Goal: Transaction & Acquisition: Book appointment/travel/reservation

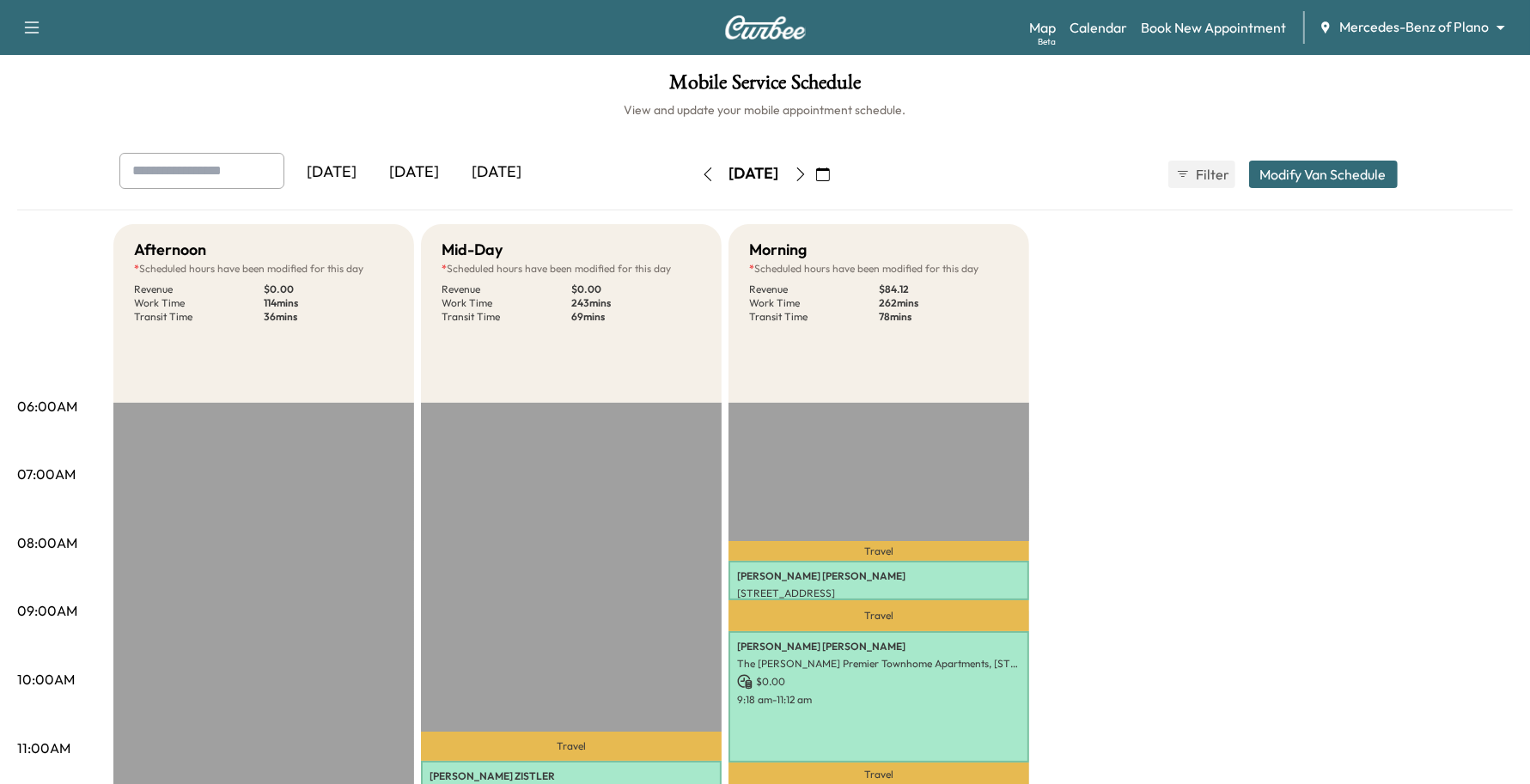
click at [1368, 43] on div "Map Beta Calendar Book New Appointment Mercedes-Benz of Plano ******** ​" at bounding box center [1272, 28] width 487 height 33
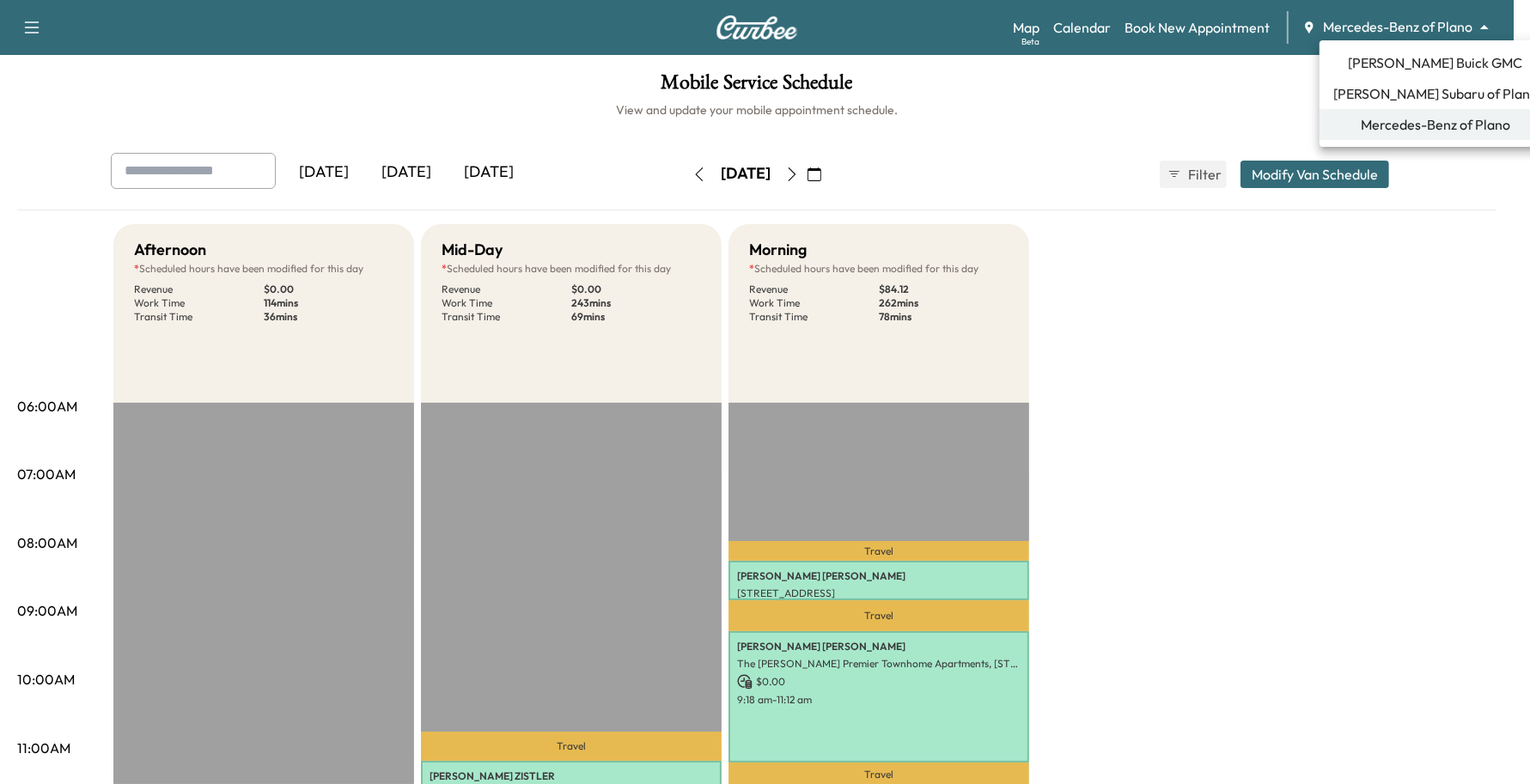
click at [1370, 32] on body "Support Log Out Map Beta Calendar Book New Appointment Mercedes-Benz of Plano *…" at bounding box center [765, 392] width 1530 height 784
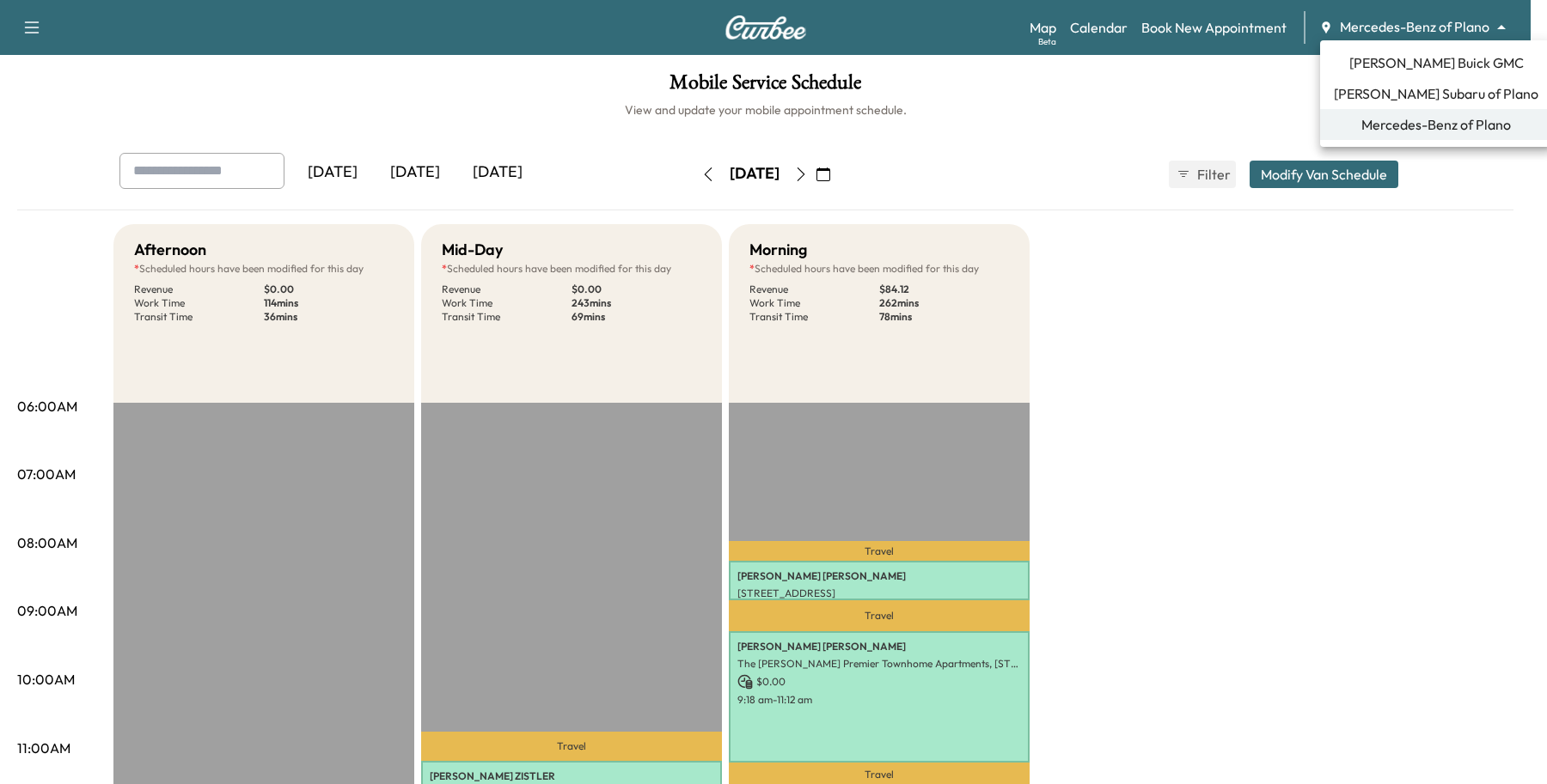
click at [1364, 63] on span "[PERSON_NAME] Buick GMC" at bounding box center [1436, 63] width 175 height 21
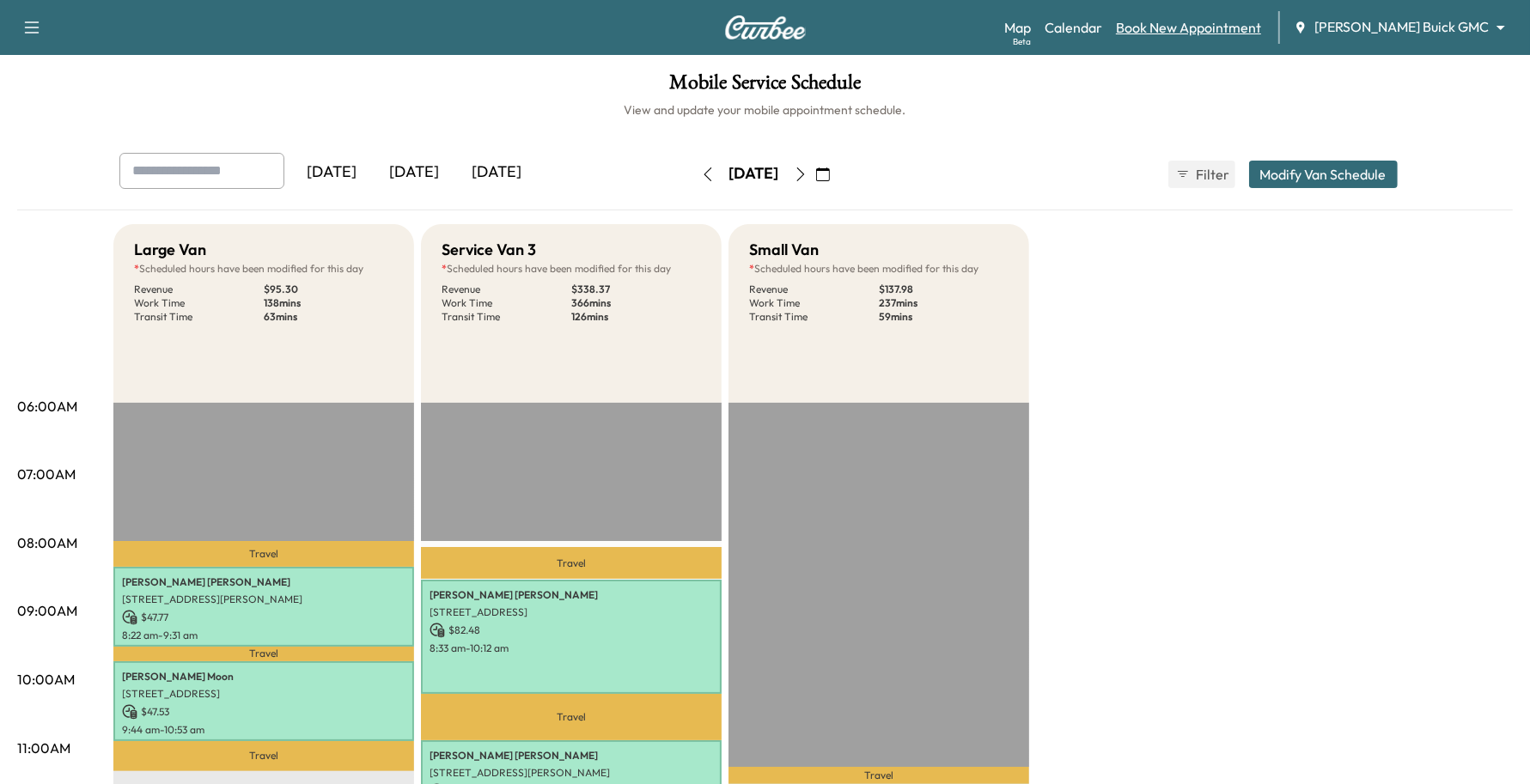
click at [1262, 32] on link "Book New Appointment" at bounding box center [1188, 28] width 145 height 21
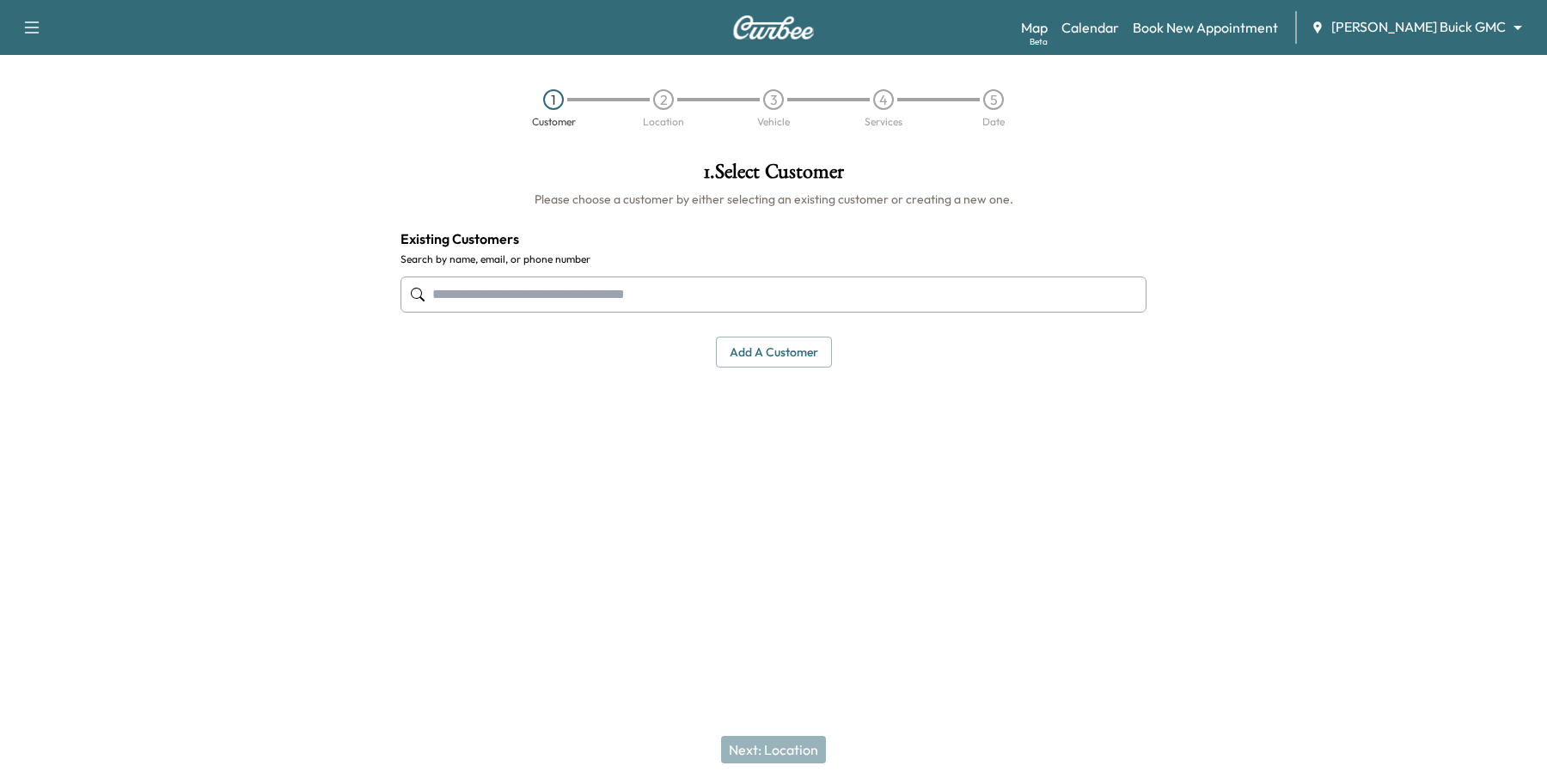
click at [478, 288] on input "text" at bounding box center [773, 295] width 746 height 36
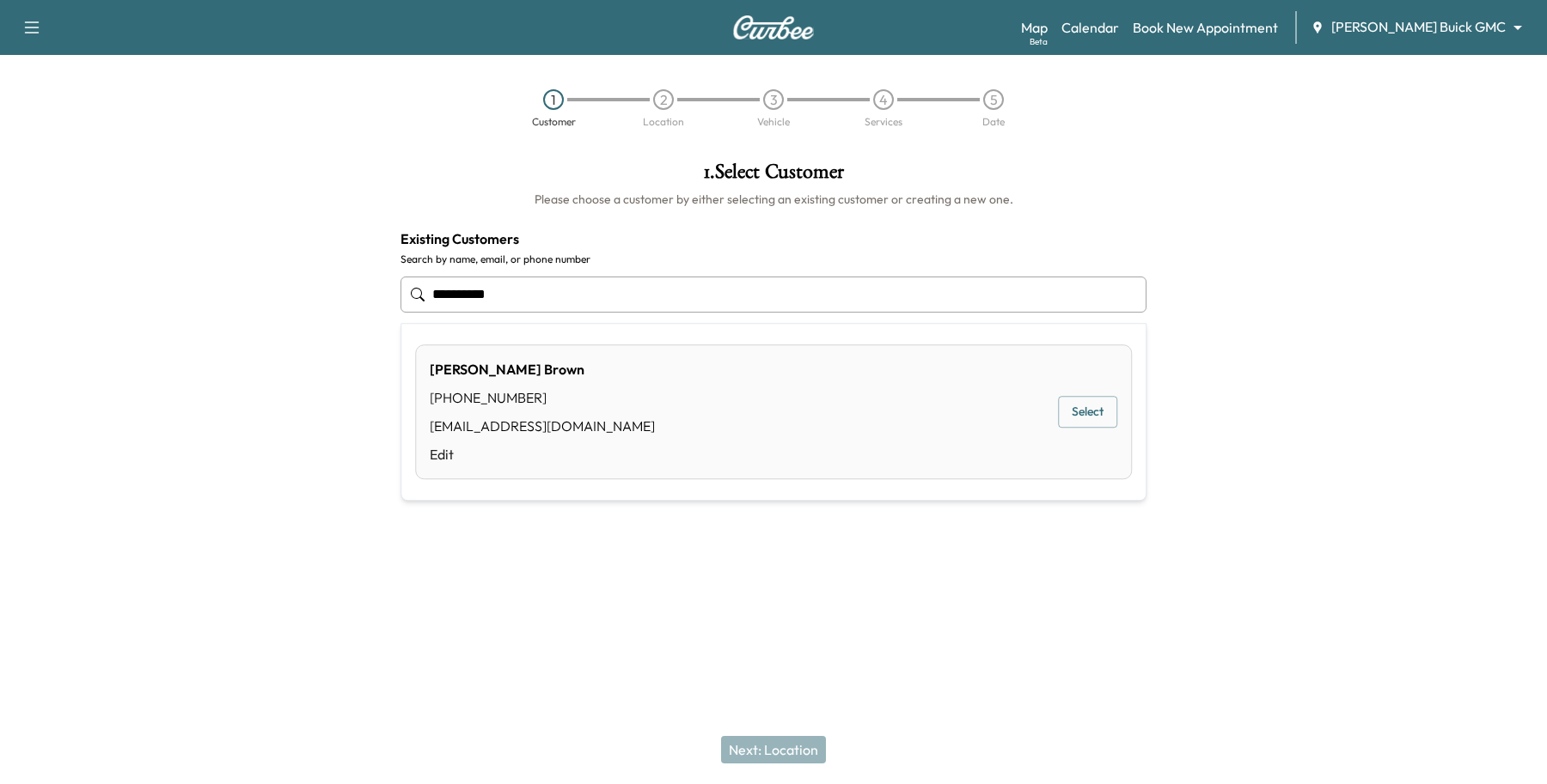
type input "**********"
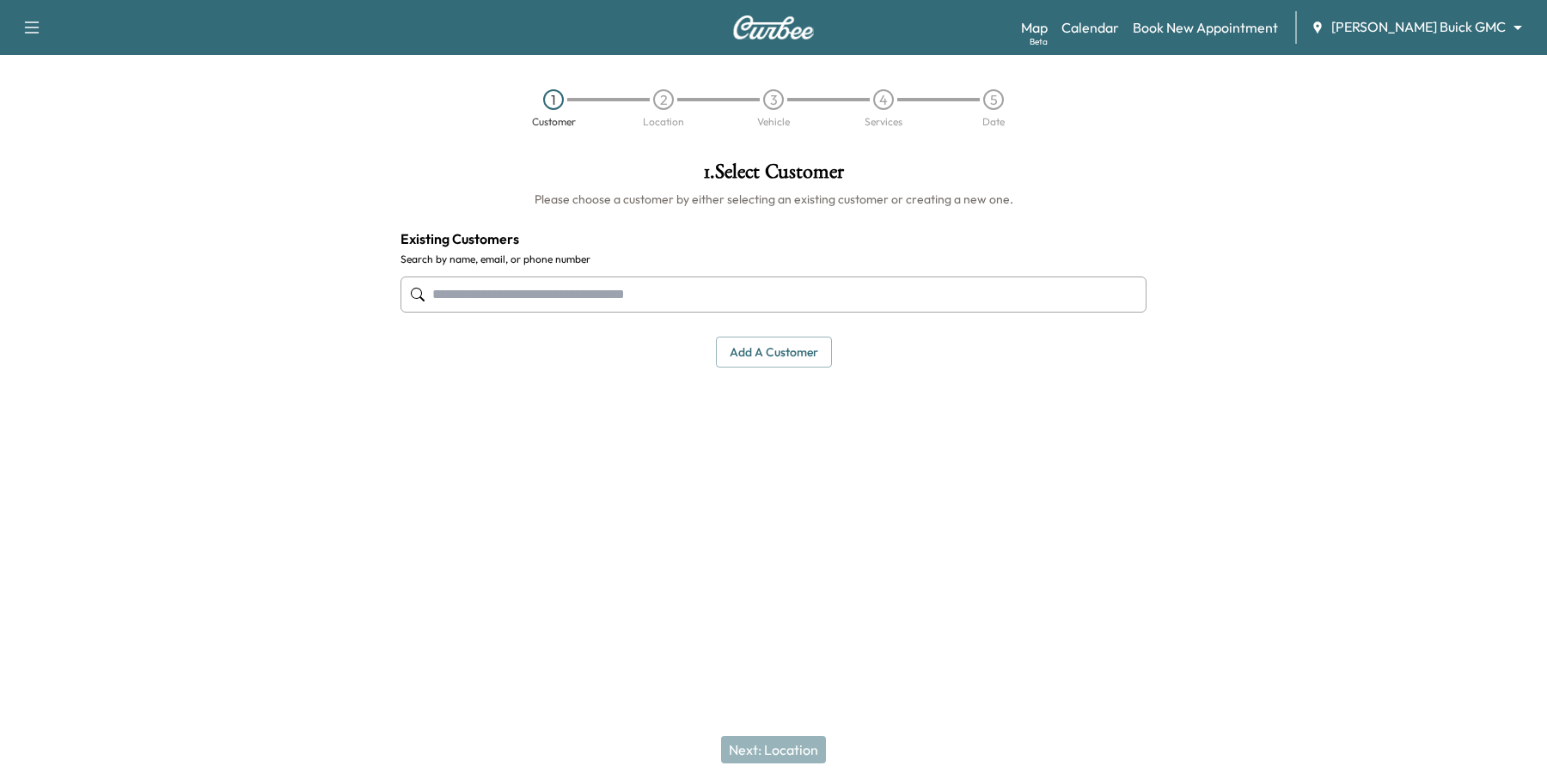
click at [632, 298] on input "text" at bounding box center [773, 295] width 746 height 36
click at [621, 355] on div "No results" at bounding box center [773, 346] width 744 height 44
type input "**********"
click at [535, 488] on div "1 . Select Customer Please choose a customer by either selecting an existing cu…" at bounding box center [773, 344] width 774 height 392
drag, startPoint x: 750, startPoint y: 357, endPoint x: 733, endPoint y: 346, distance: 20.2
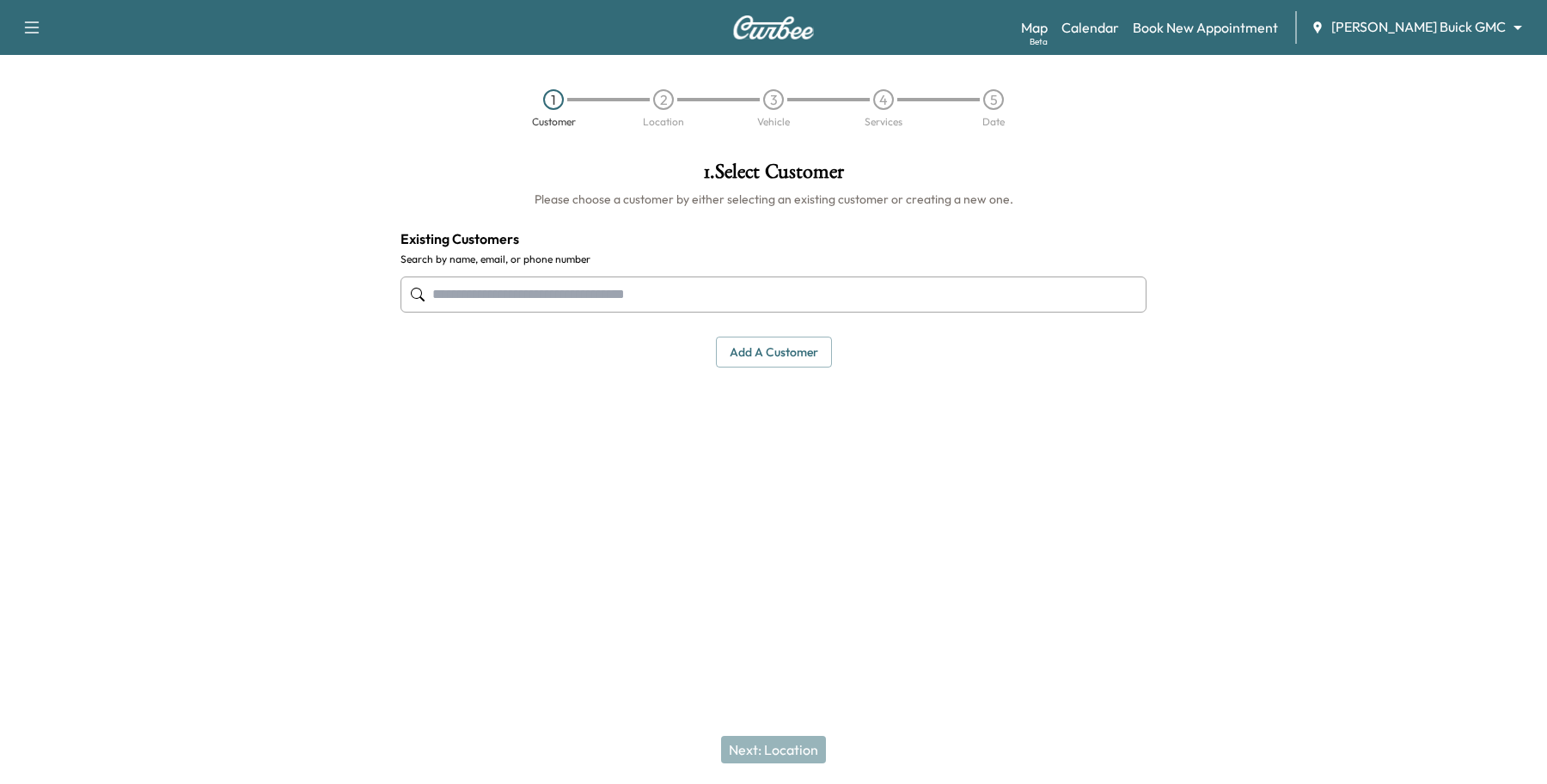
click at [752, 355] on button "Add a customer" at bounding box center [774, 352] width 116 height 32
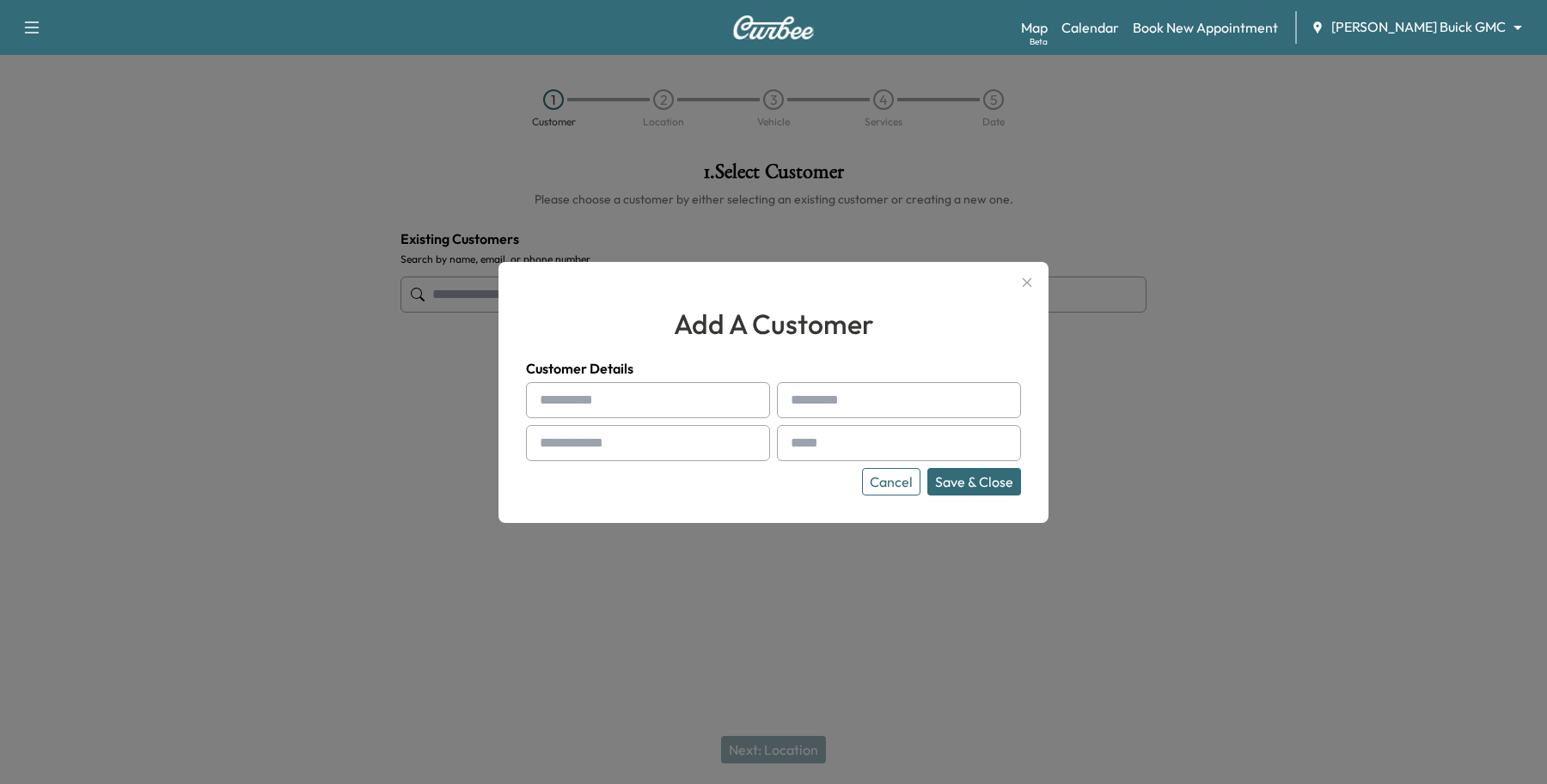
click at [532, 399] on div at bounding box center [543, 400] width 21 height 21
click at [578, 392] on input "text" at bounding box center [648, 400] width 244 height 36
click at [684, 445] on input "text" at bounding box center [648, 444] width 244 height 36
paste input "**********"
type input "**********"
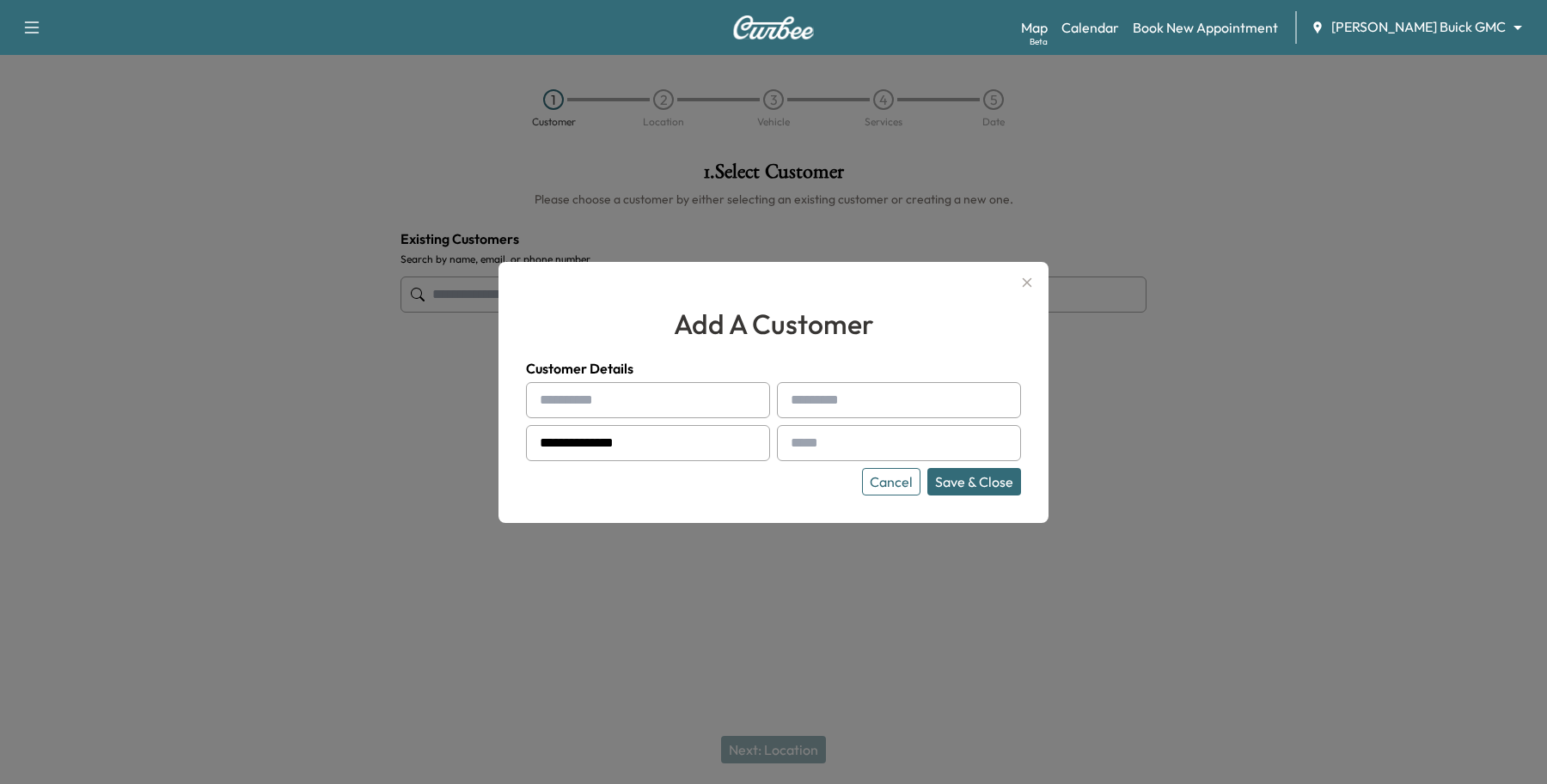
click at [828, 404] on input "text" at bounding box center [898, 400] width 244 height 36
type input "*******"
click at [671, 404] on input "text" at bounding box center [648, 400] width 244 height 36
type input "*"
type input "****"
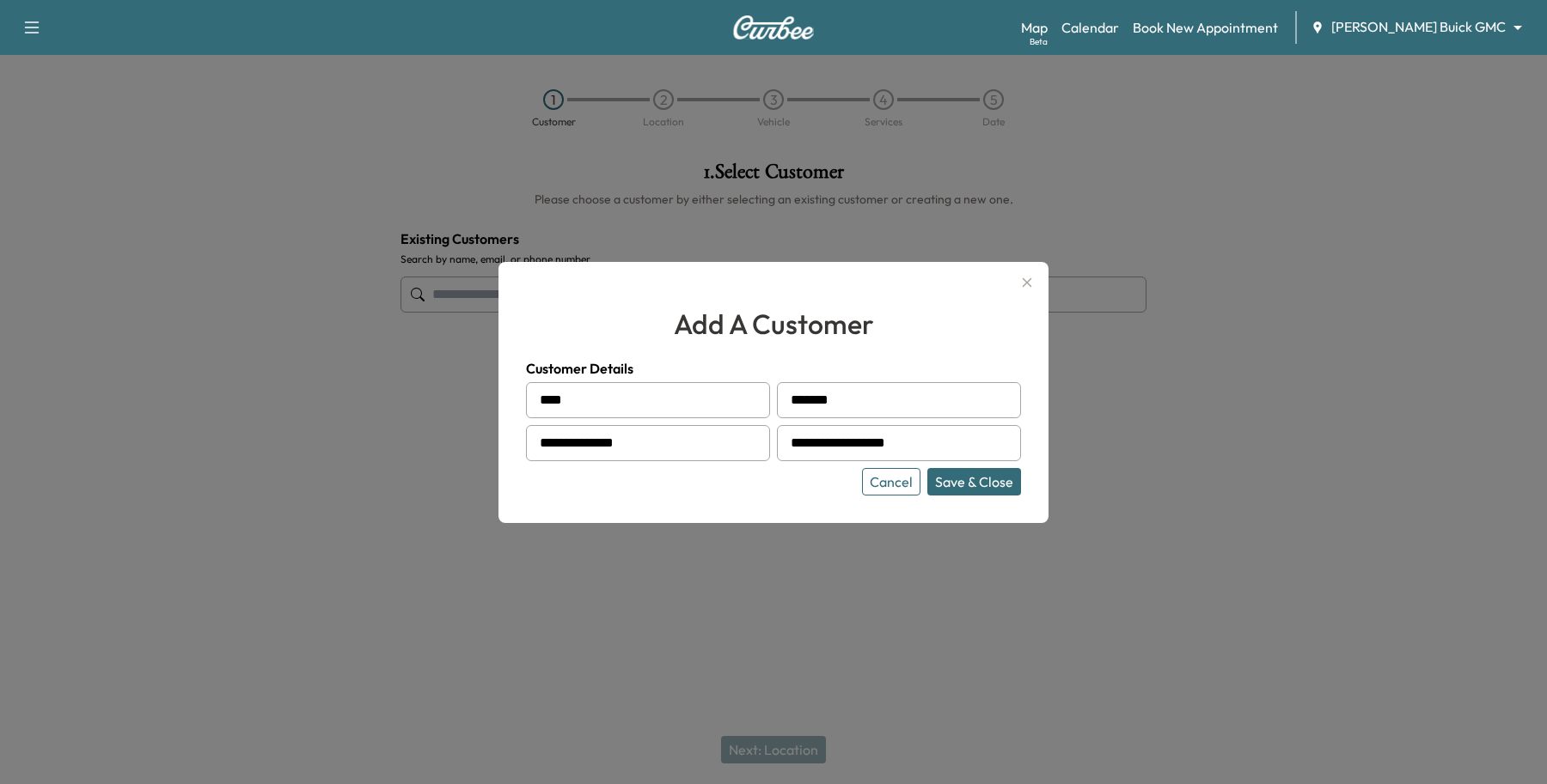
type input "**********"
click at [1016, 473] on button "Save & Close" at bounding box center [975, 482] width 94 height 28
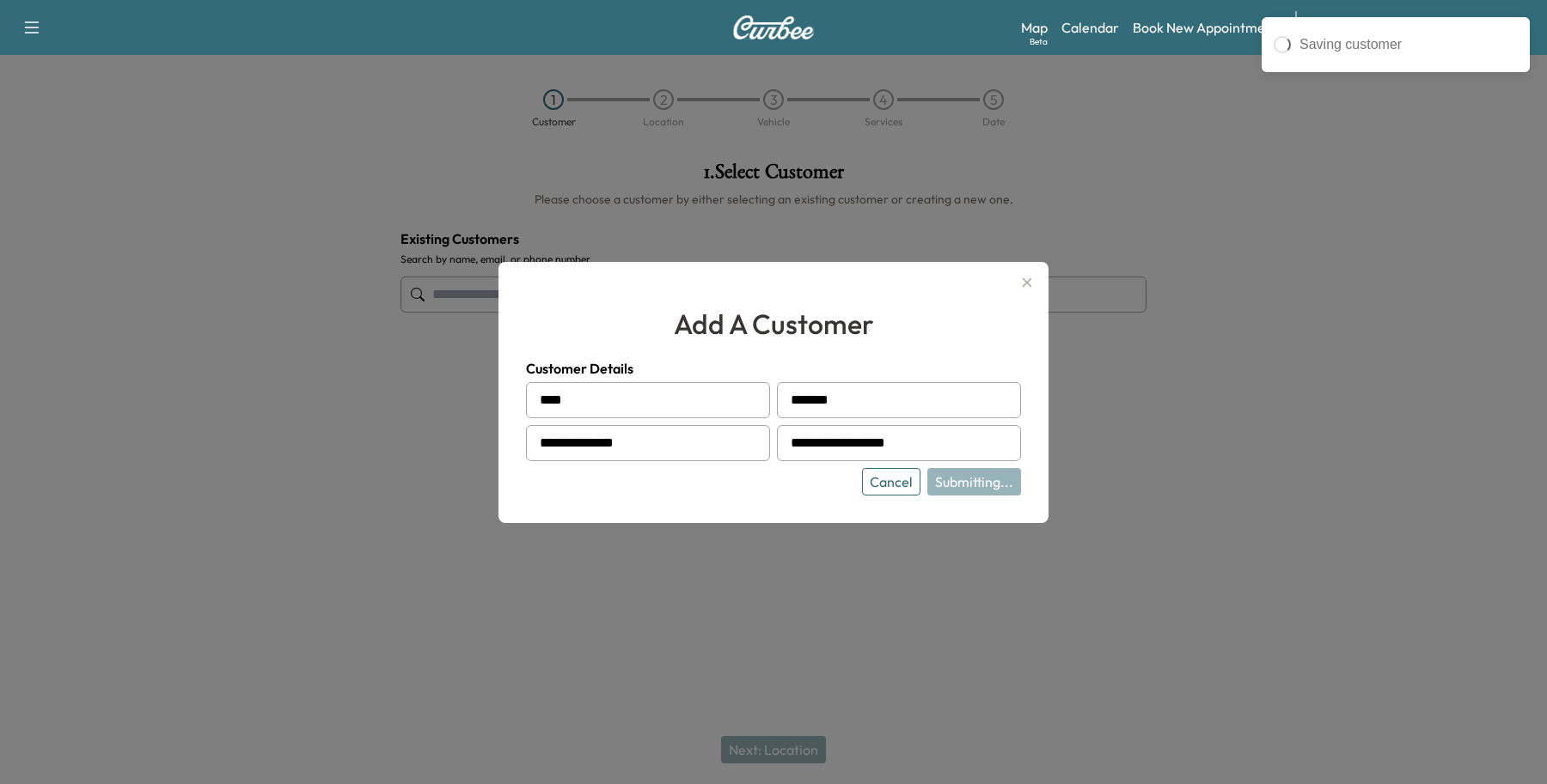
type input "**********"
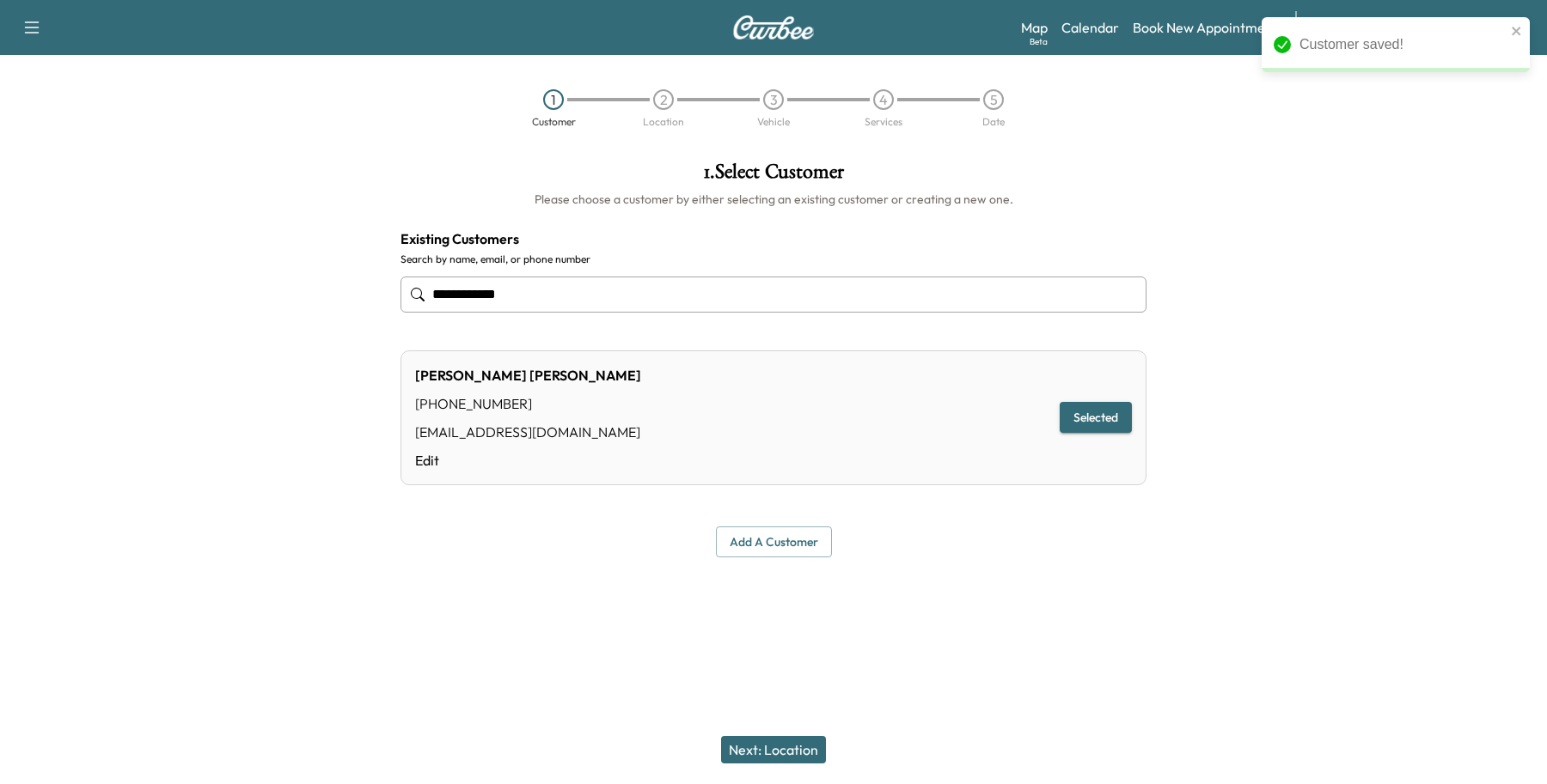
click at [761, 745] on button "Next: Location" at bounding box center [773, 750] width 105 height 28
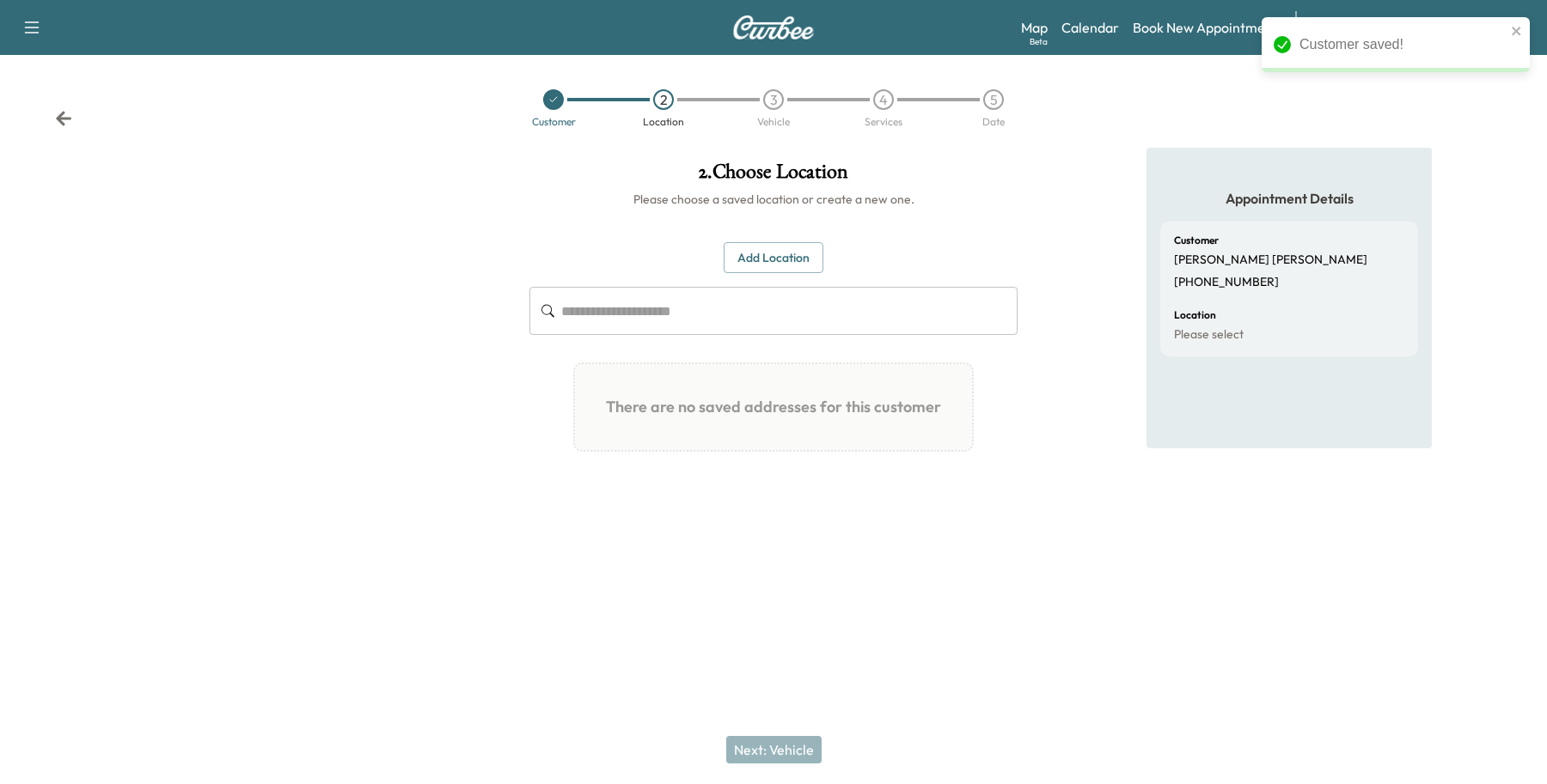
click at [778, 246] on button "Add Location" at bounding box center [773, 258] width 100 height 32
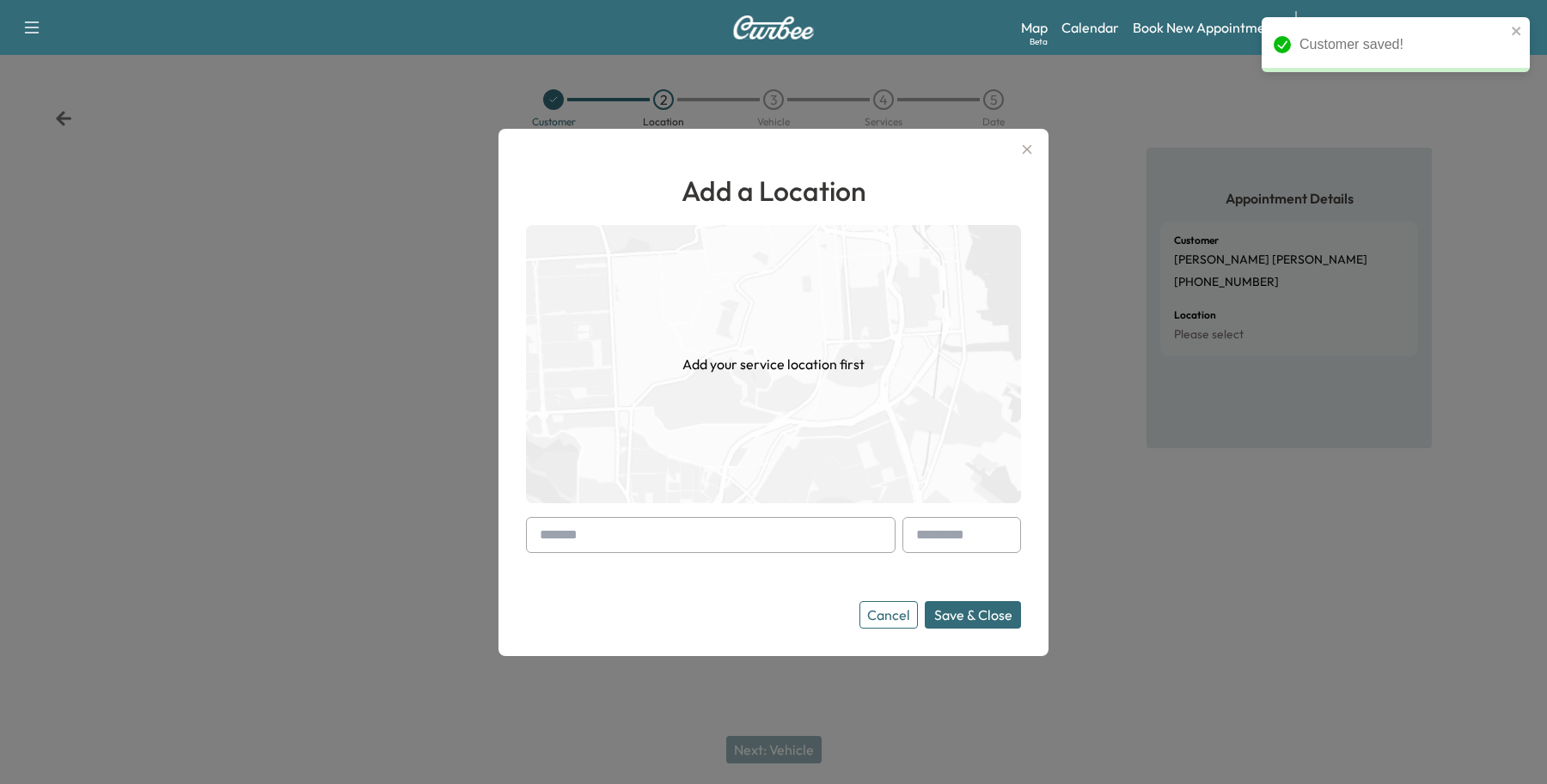
click at [570, 529] on input "text" at bounding box center [711, 536] width 369 height 36
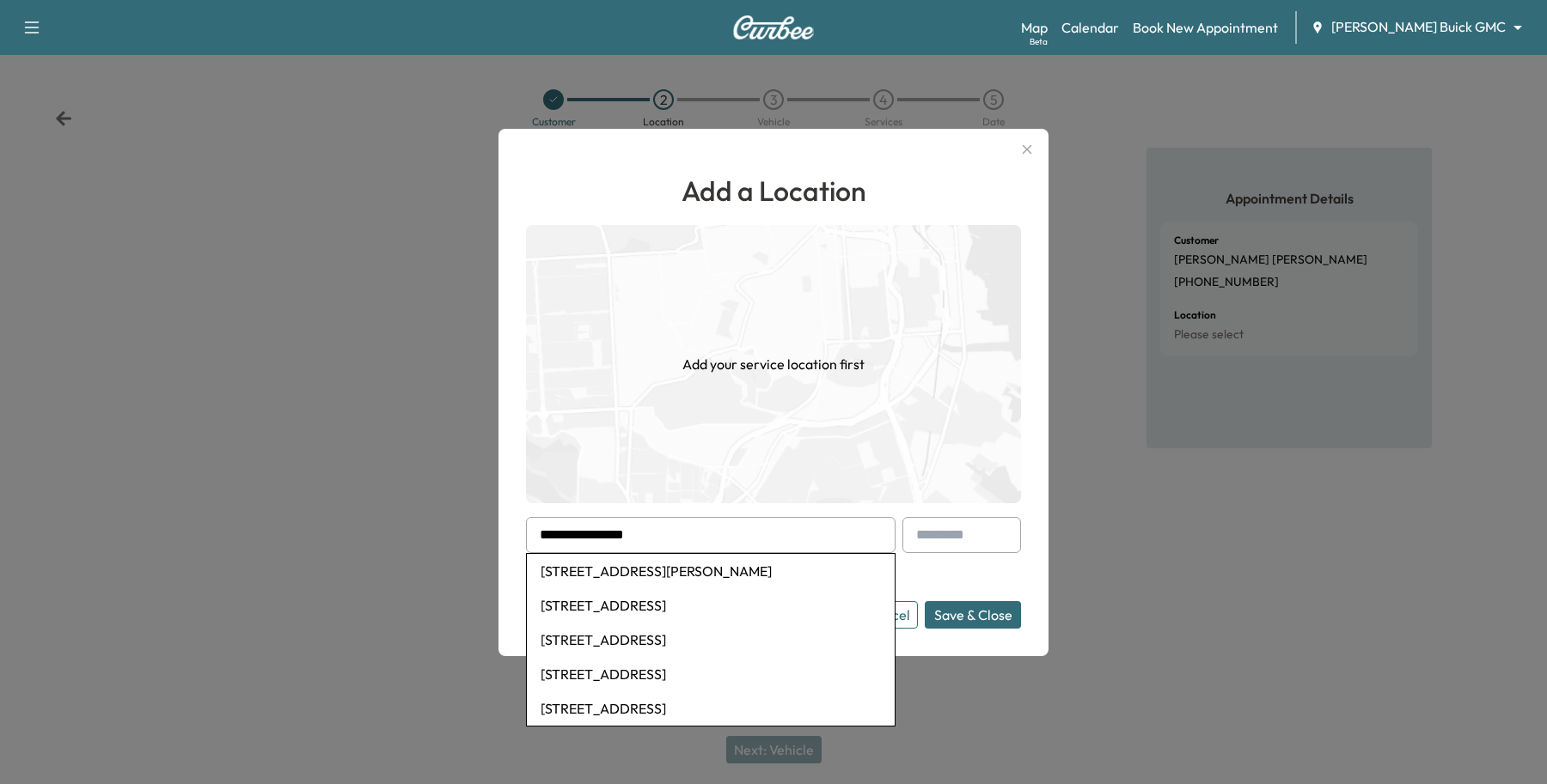
click at [608, 568] on li "[STREET_ADDRESS][PERSON_NAME]" at bounding box center [711, 571] width 367 height 35
type input "**********"
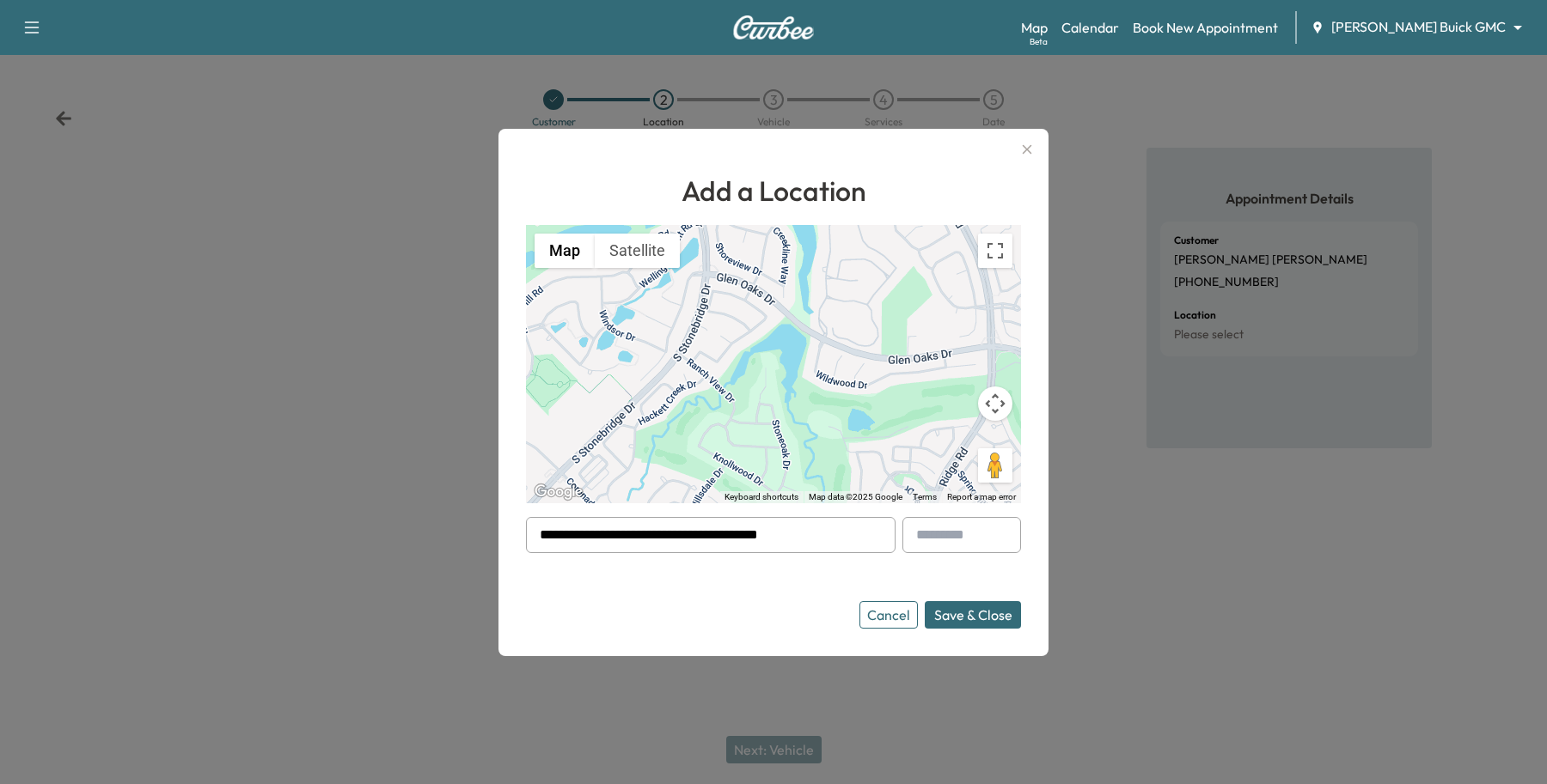
click at [954, 616] on button "Save & Close" at bounding box center [973, 616] width 96 height 28
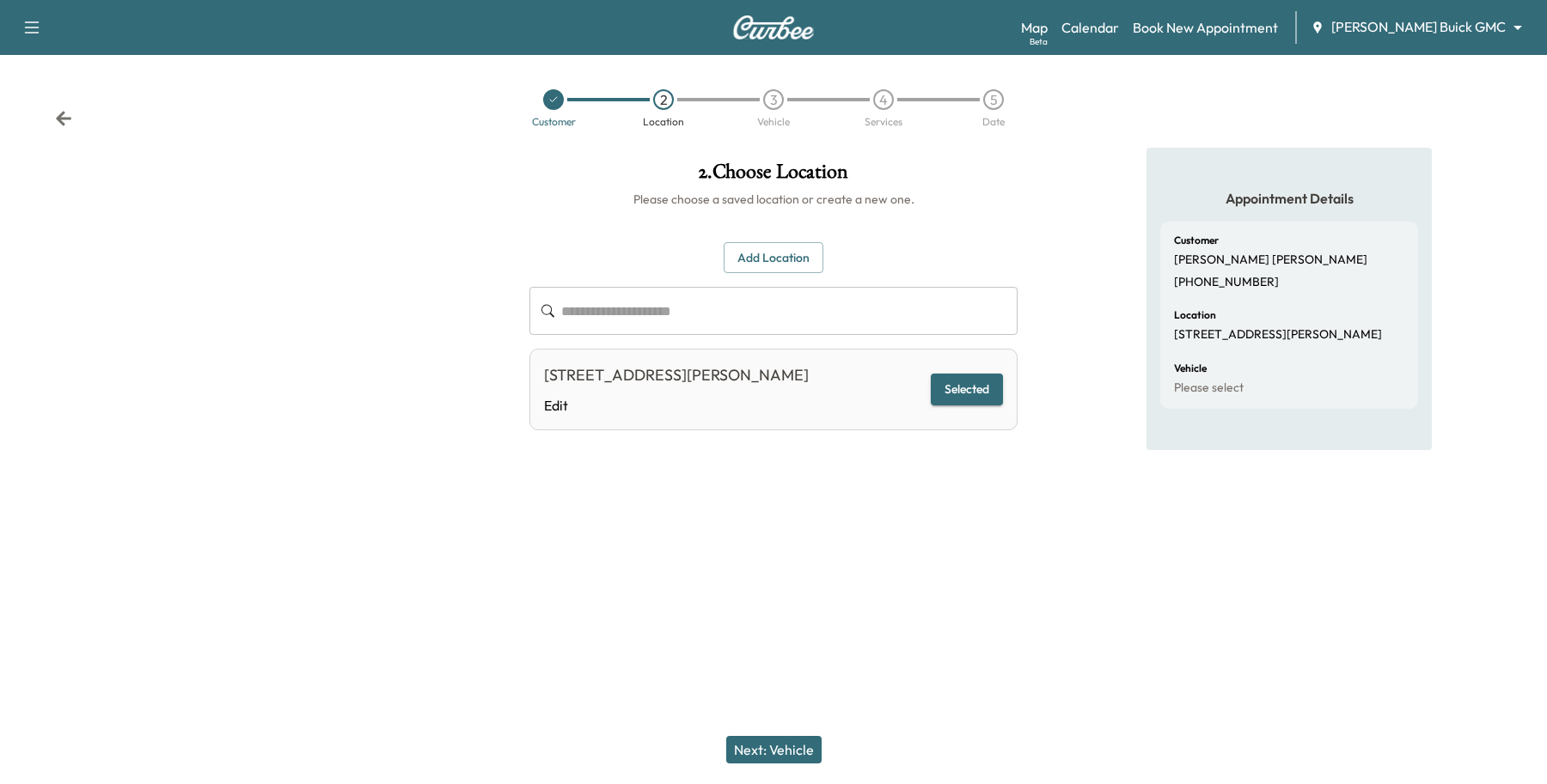
click at [766, 757] on button "Next: Vehicle" at bounding box center [774, 750] width 96 height 28
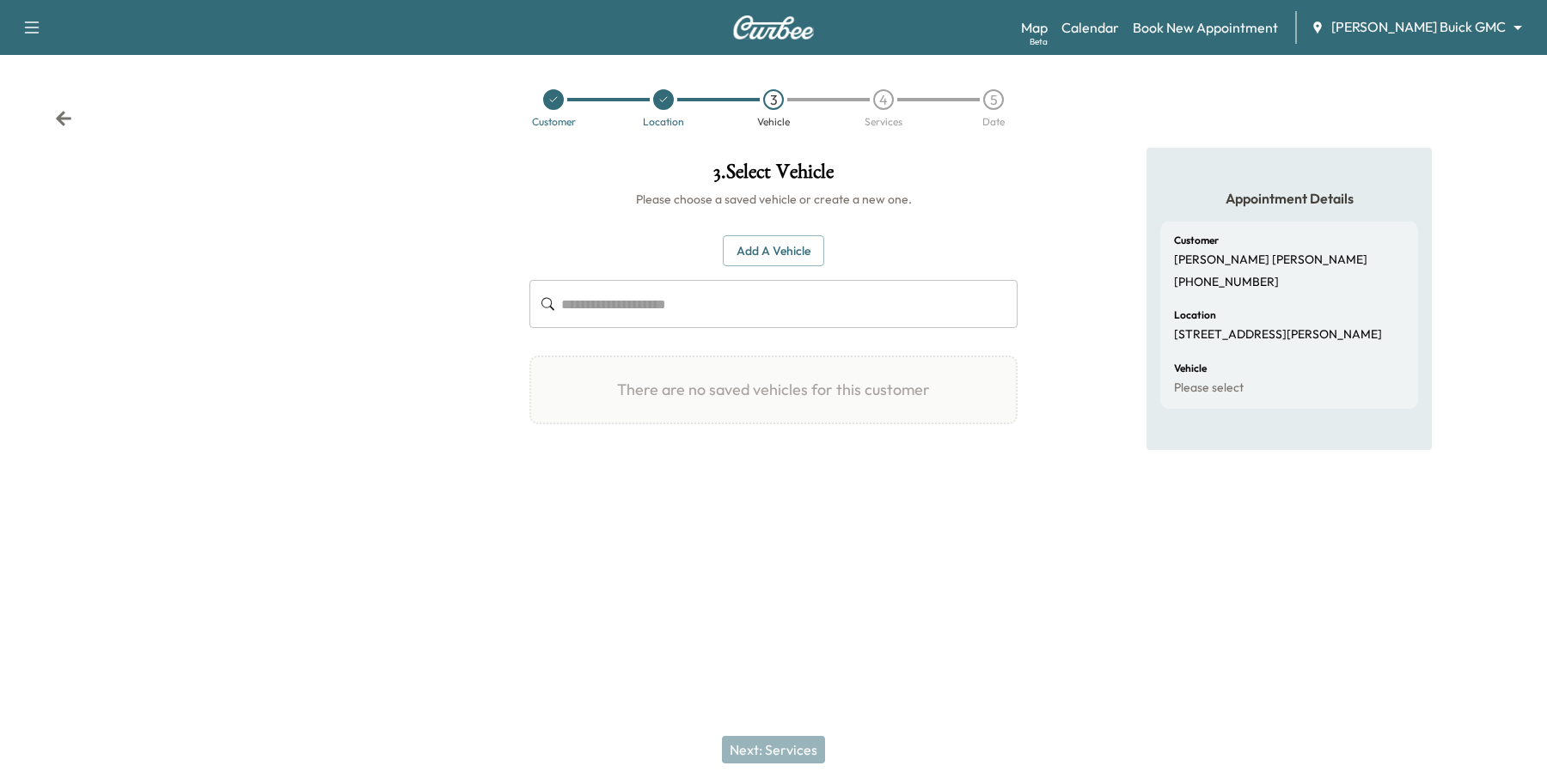
click at [770, 240] on button "Add a Vehicle" at bounding box center [773, 251] width 102 height 32
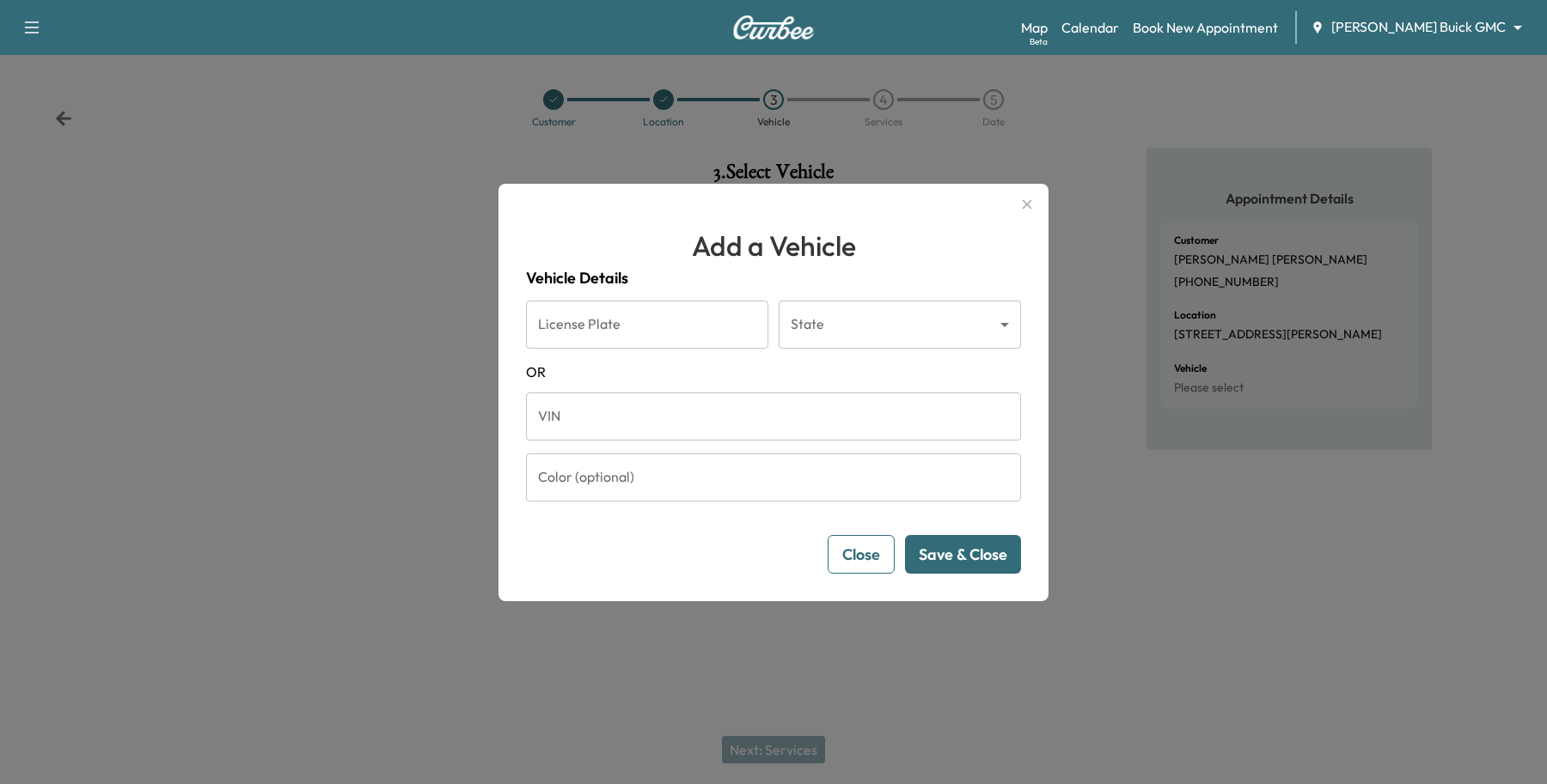
click at [607, 434] on input "VIN" at bounding box center [774, 416] width 495 height 48
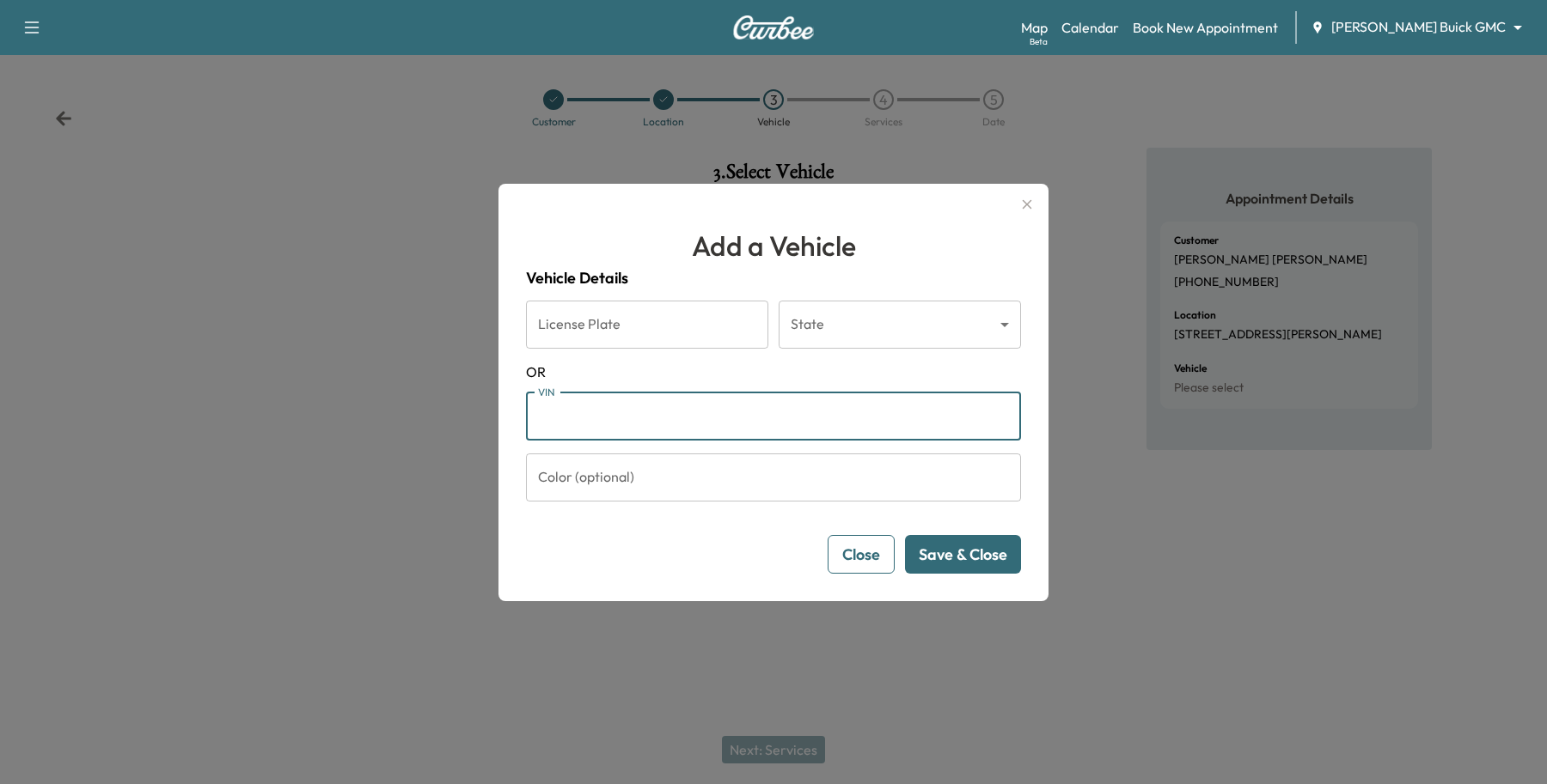
paste input "**********"
type input "**********"
click at [948, 545] on button "Save & Close" at bounding box center [963, 554] width 116 height 39
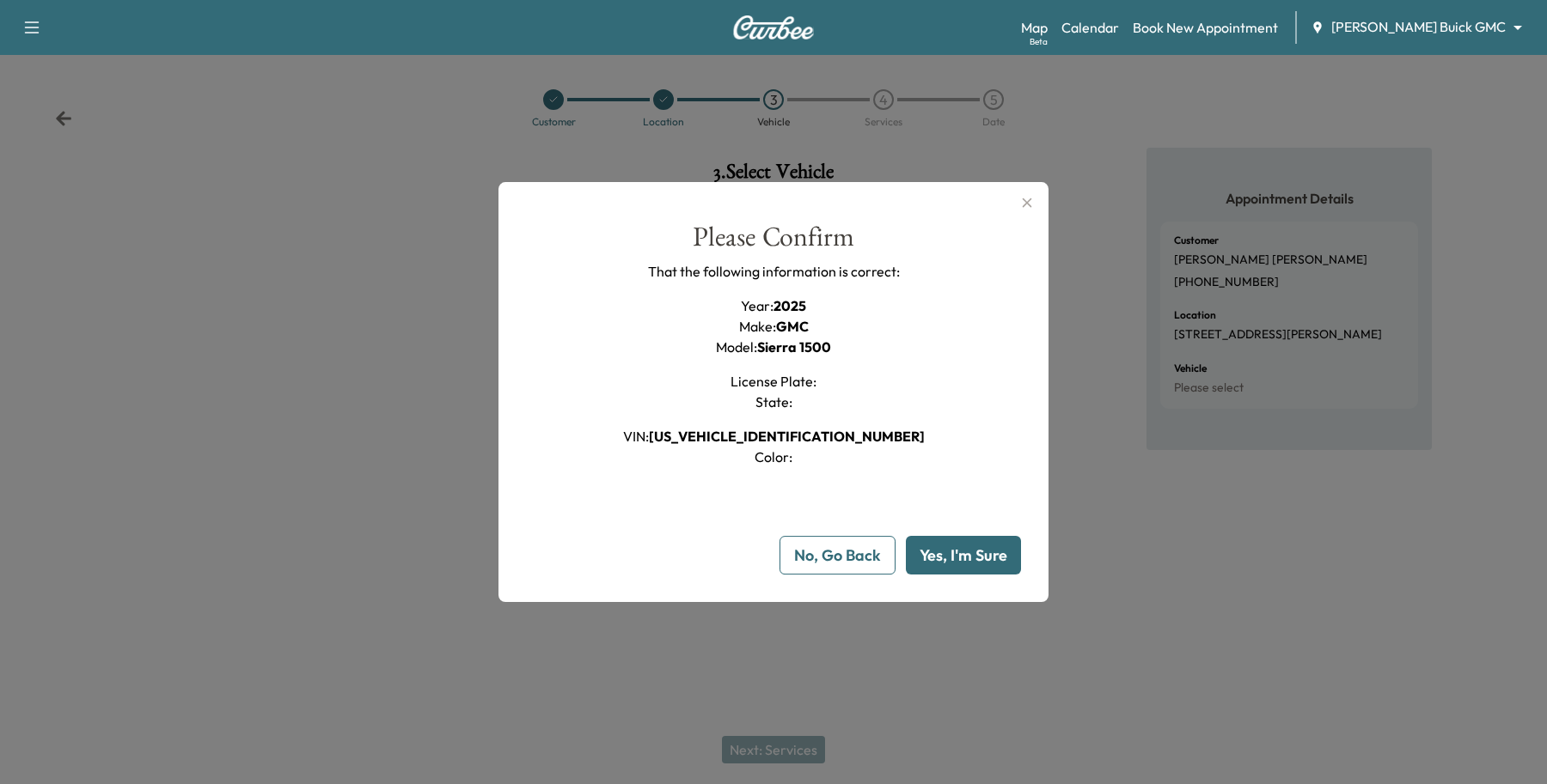
click at [993, 564] on button "Yes, I'm Sure" at bounding box center [963, 555] width 116 height 39
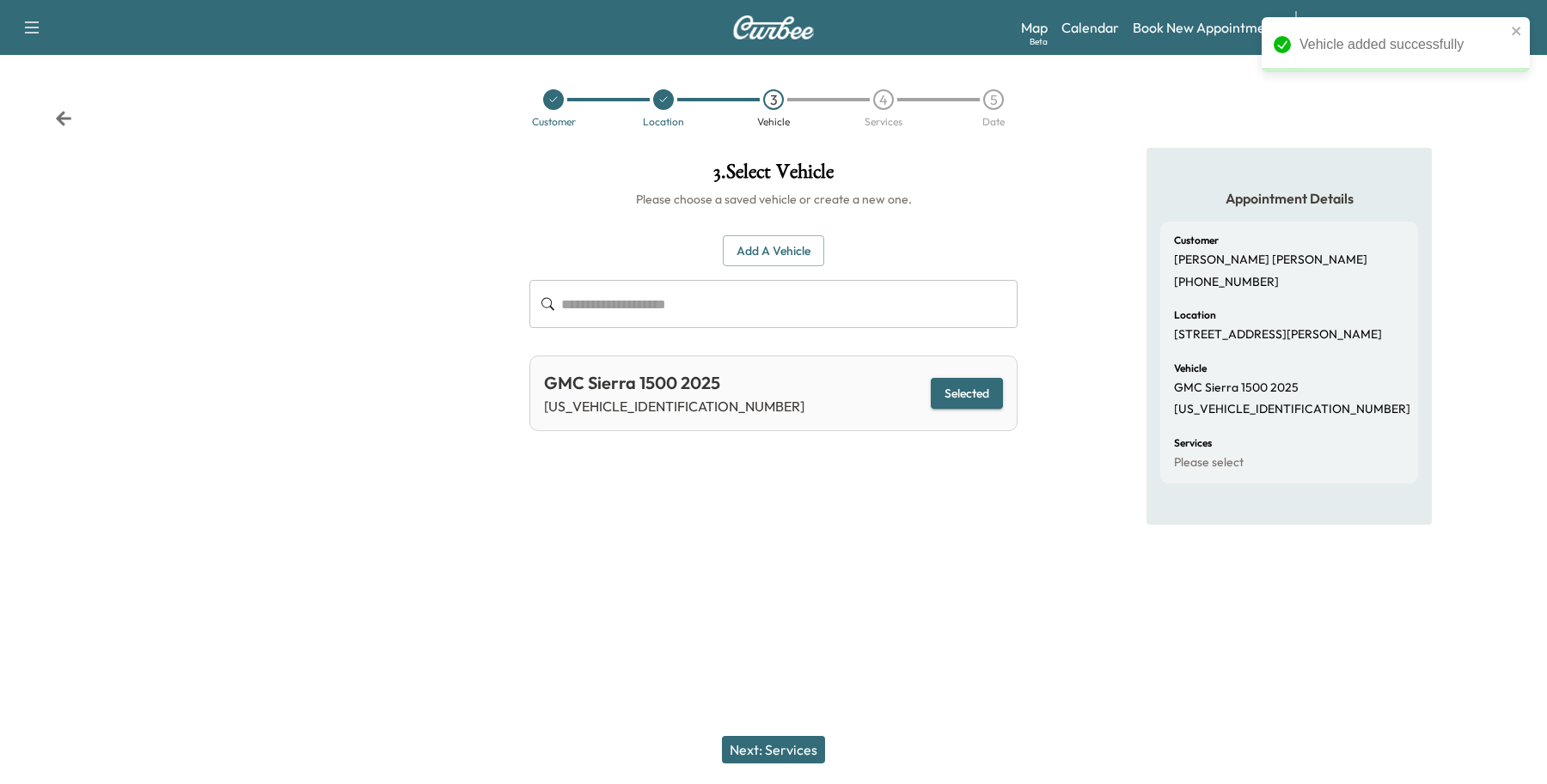
click at [801, 761] on button "Next: Services" at bounding box center [773, 750] width 103 height 28
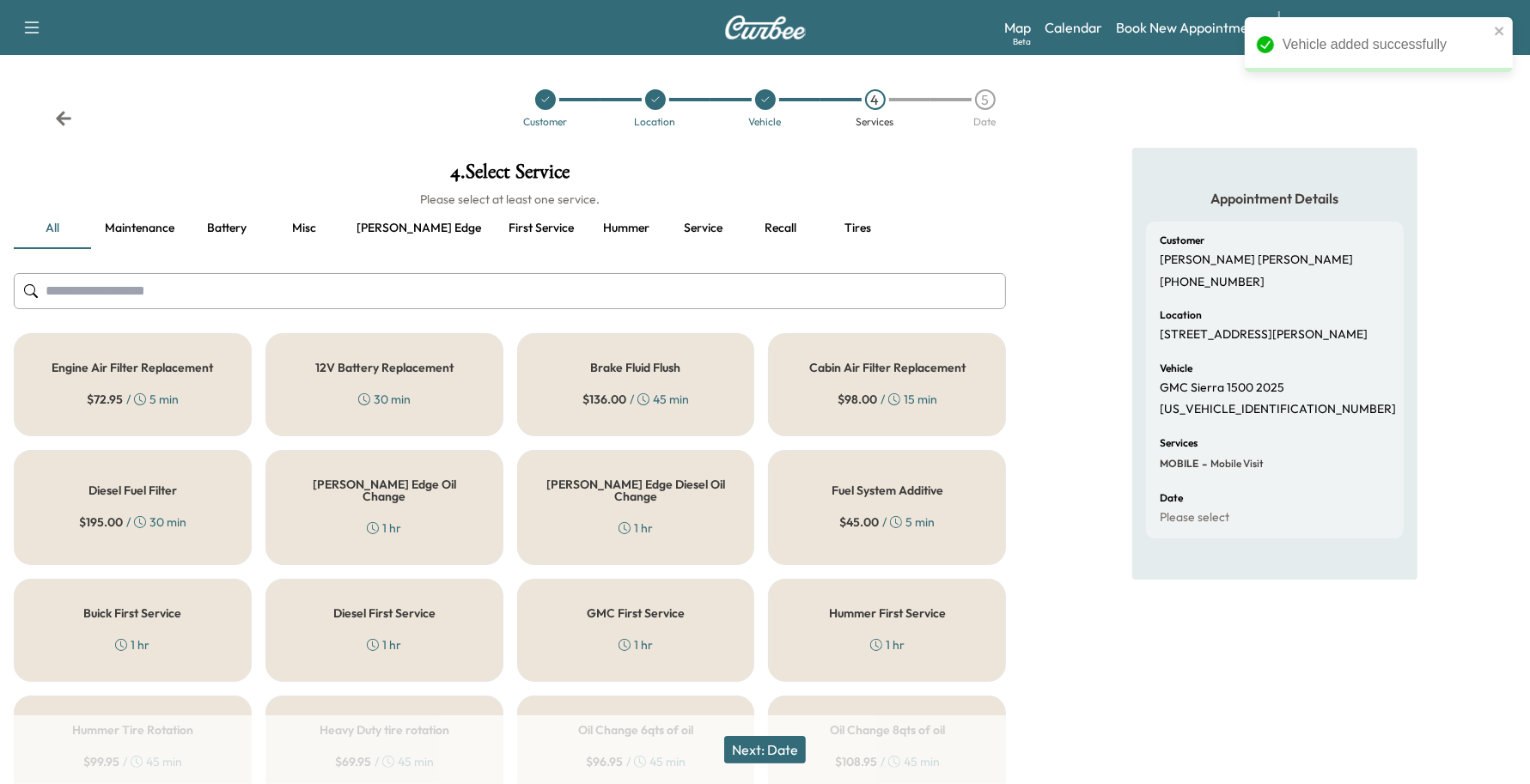
drag, startPoint x: 696, startPoint y: 625, endPoint x: 853, endPoint y: 692, distance: 170.7
click at [697, 625] on div "GMC First Service 1 hr" at bounding box center [636, 630] width 238 height 103
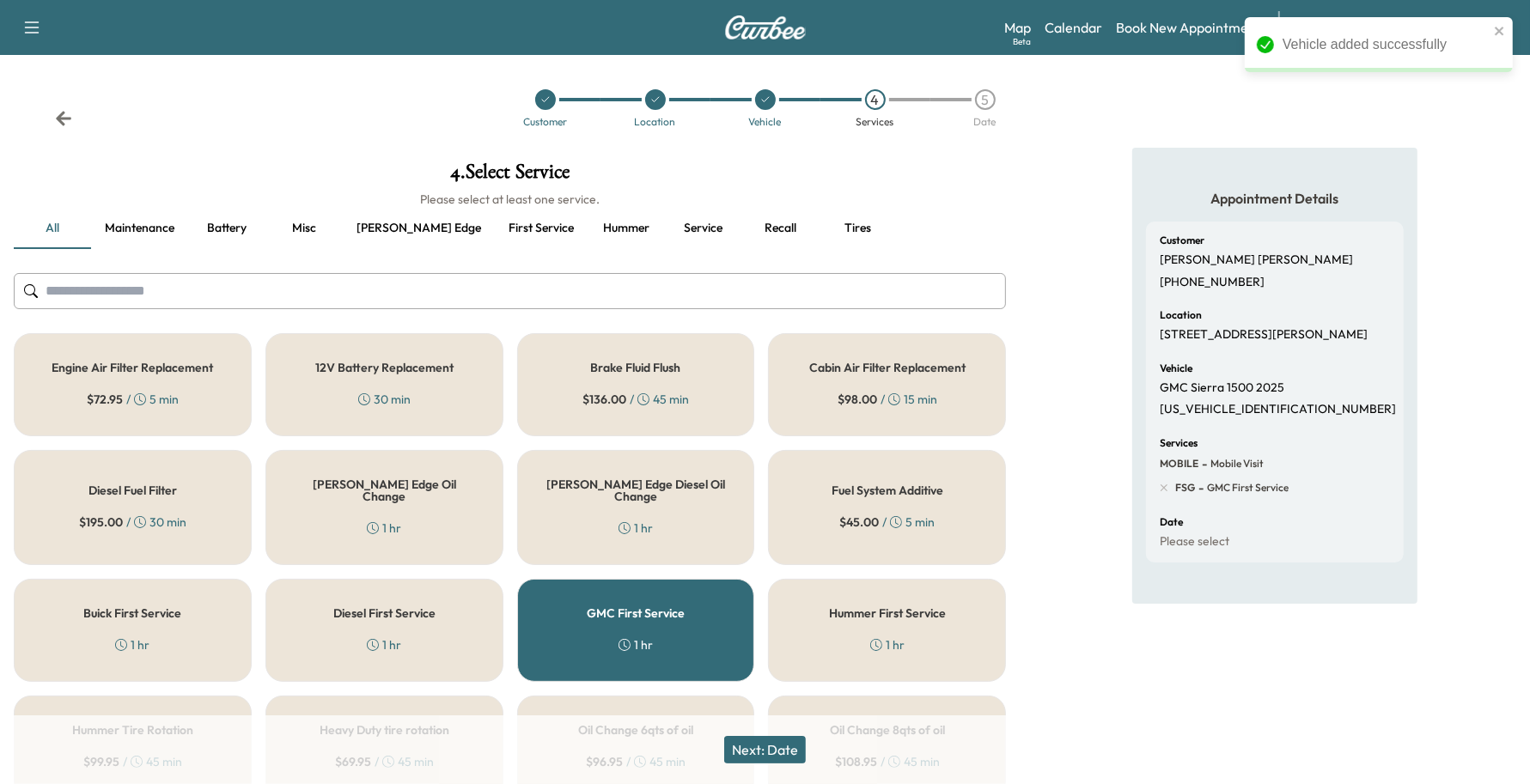
click at [806, 754] on button "Next: Date" at bounding box center [765, 750] width 82 height 28
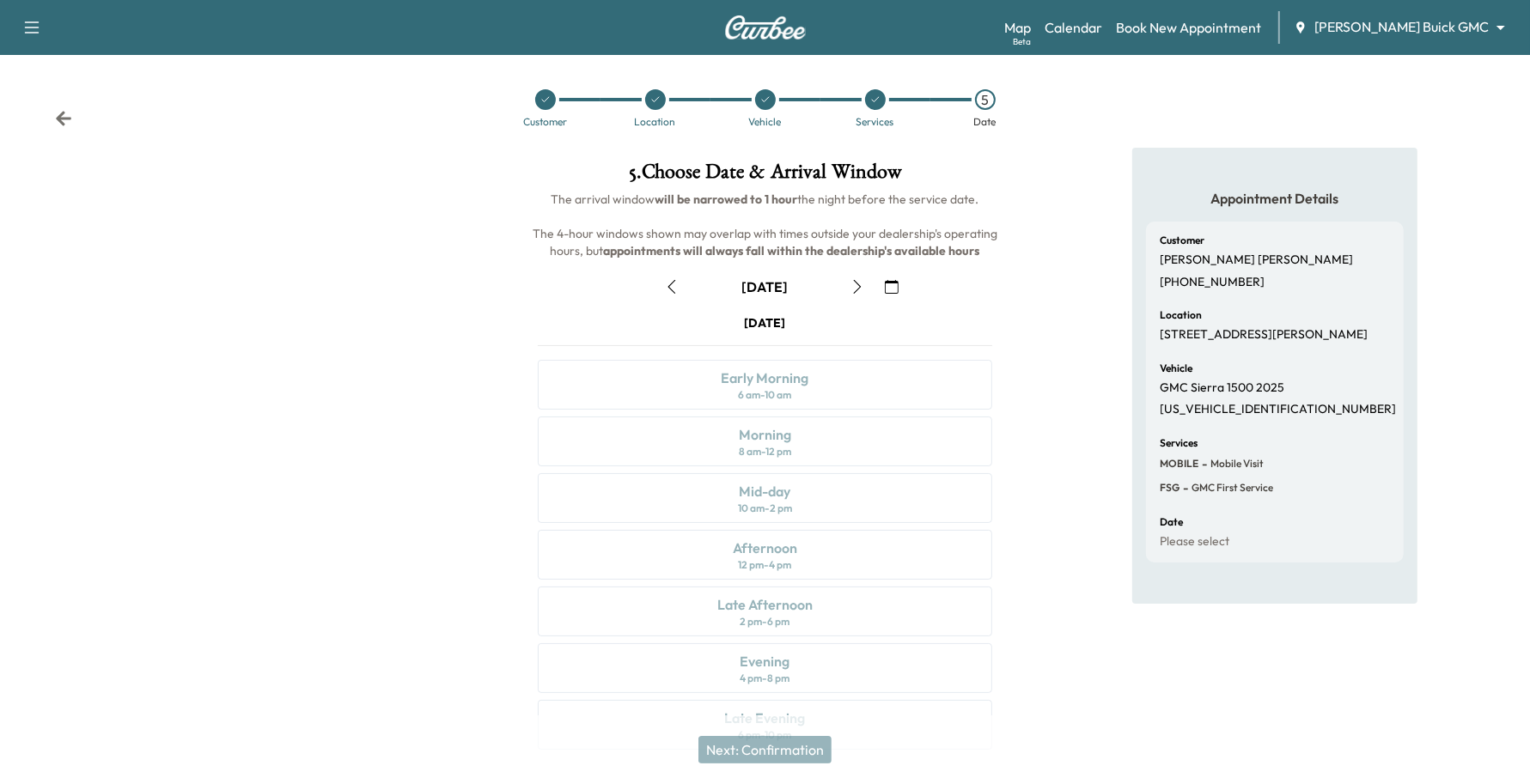
click at [892, 280] on icon "button" at bounding box center [892, 287] width 14 height 14
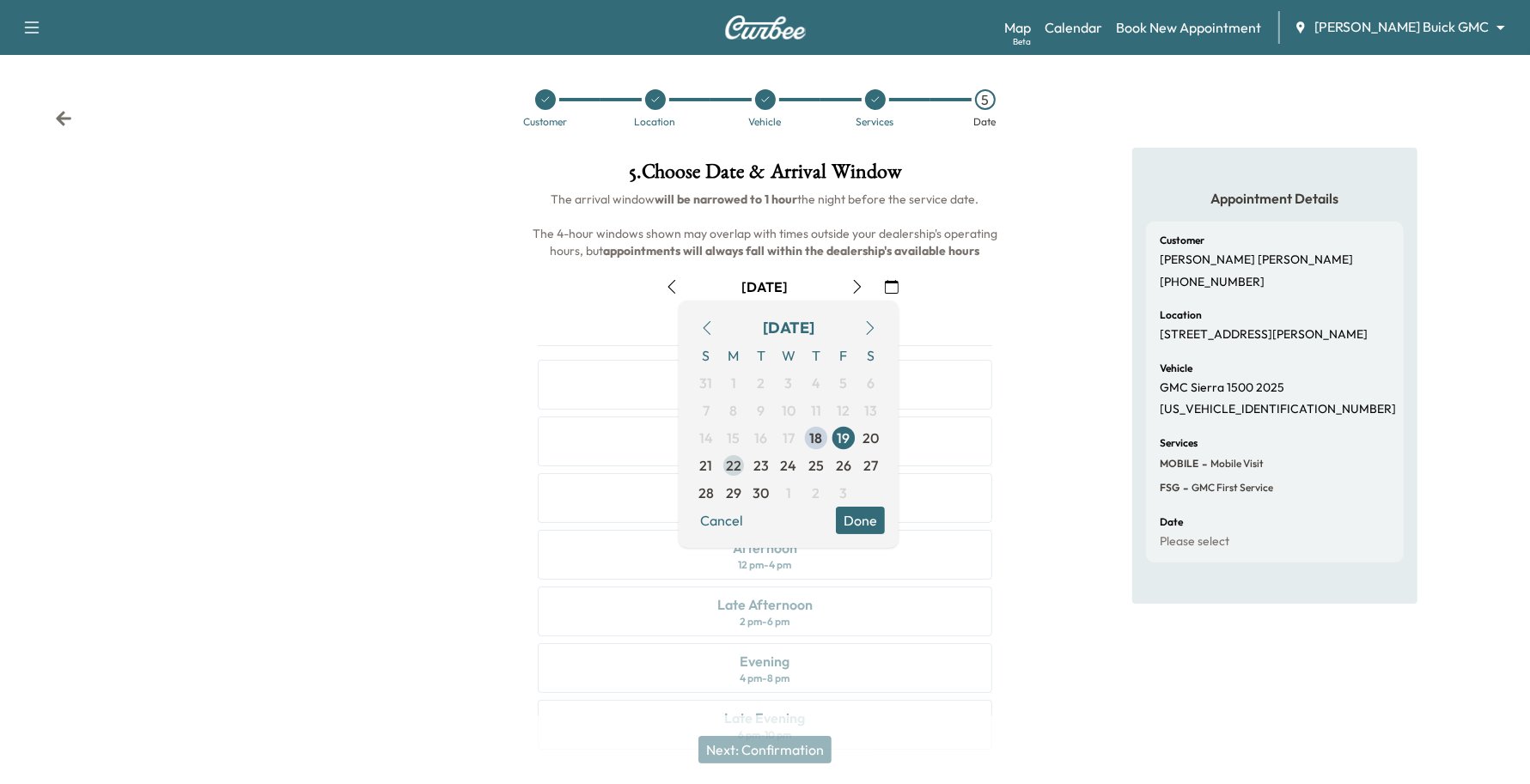
click at [722, 471] on span "22" at bounding box center [734, 465] width 28 height 28
click at [857, 517] on button "Done" at bounding box center [861, 521] width 49 height 28
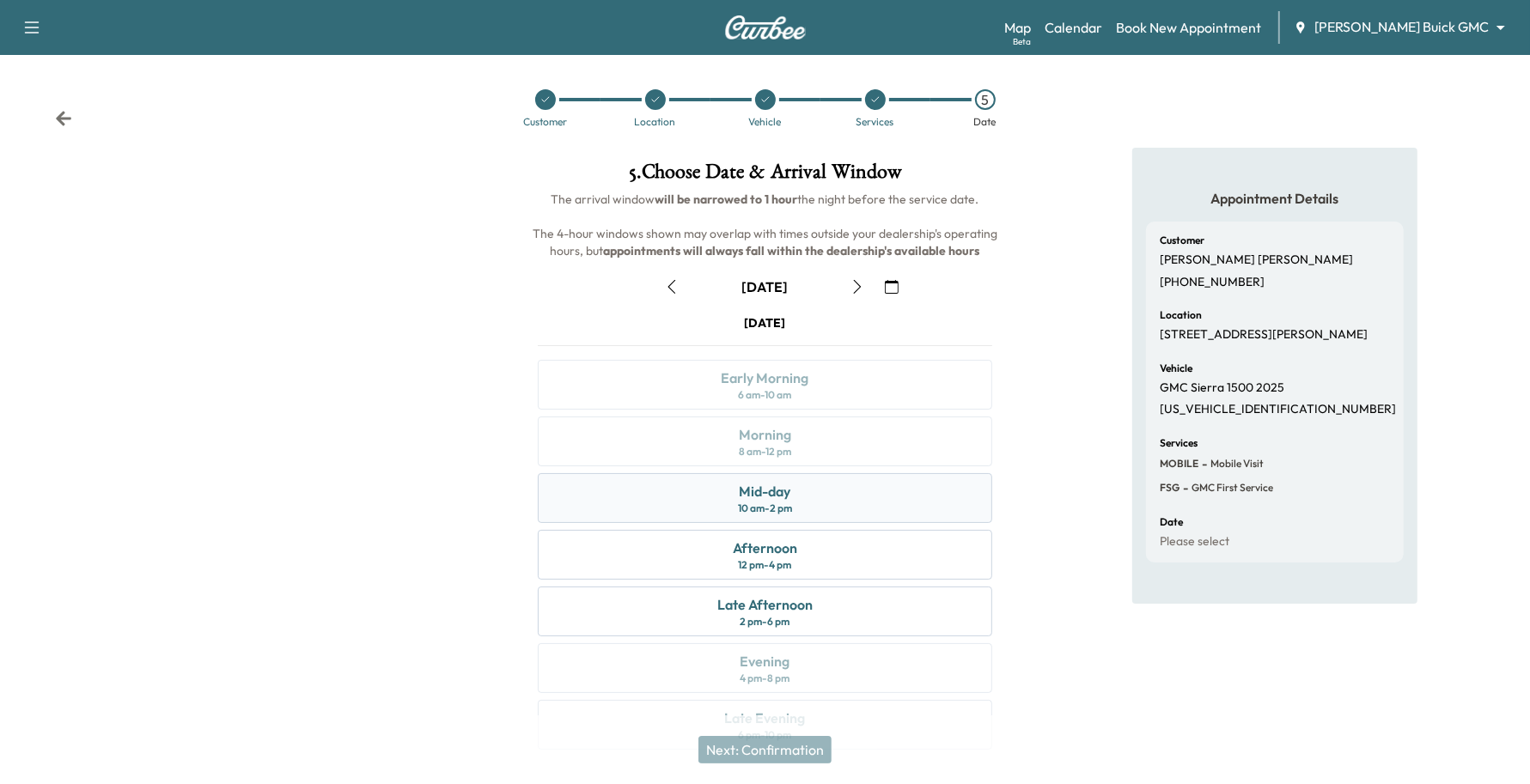
click at [803, 486] on div "Mid-day 10 am - 2 pm" at bounding box center [765, 497] width 455 height 49
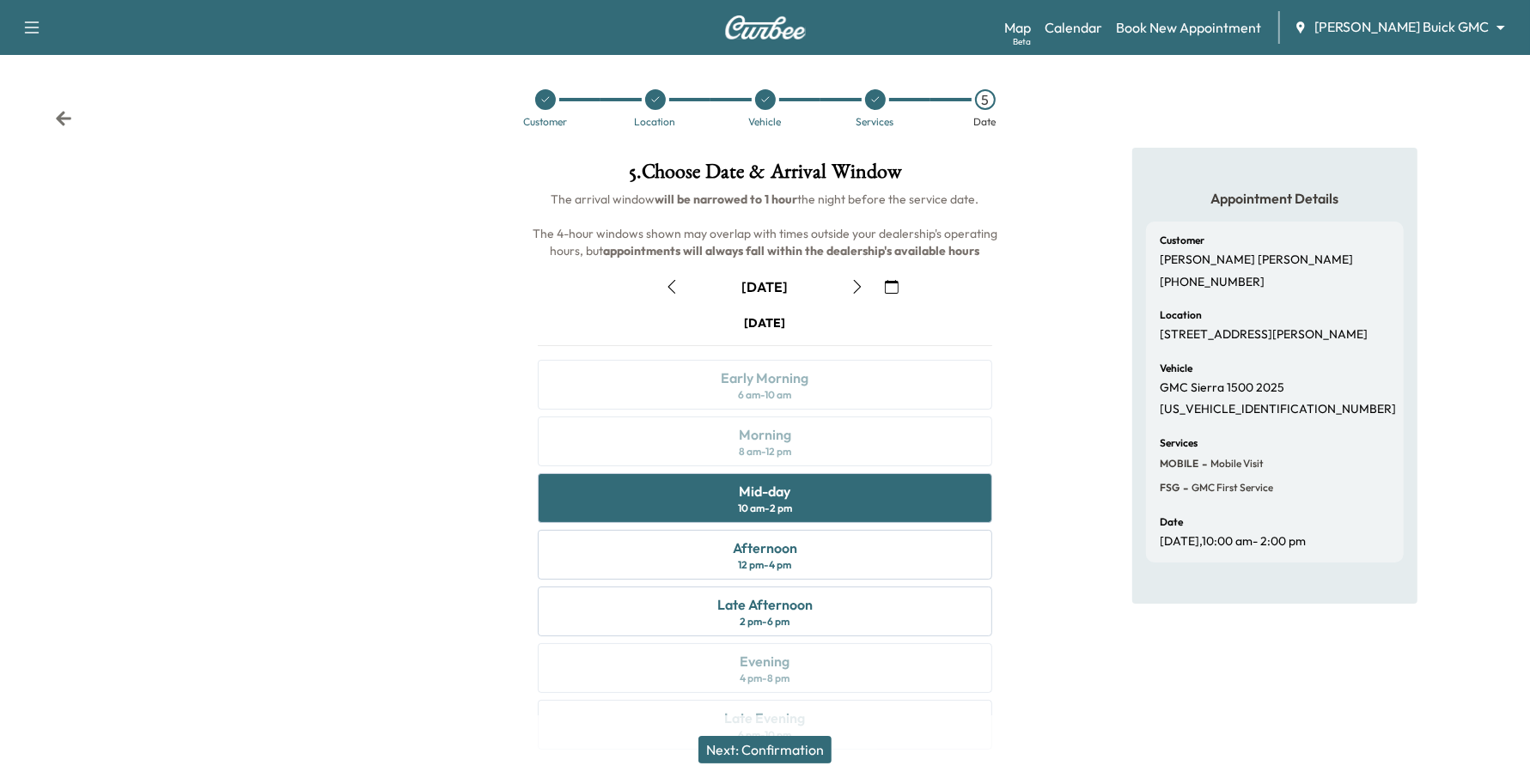
click at [763, 737] on button "Next: Confirmation" at bounding box center [764, 750] width 133 height 28
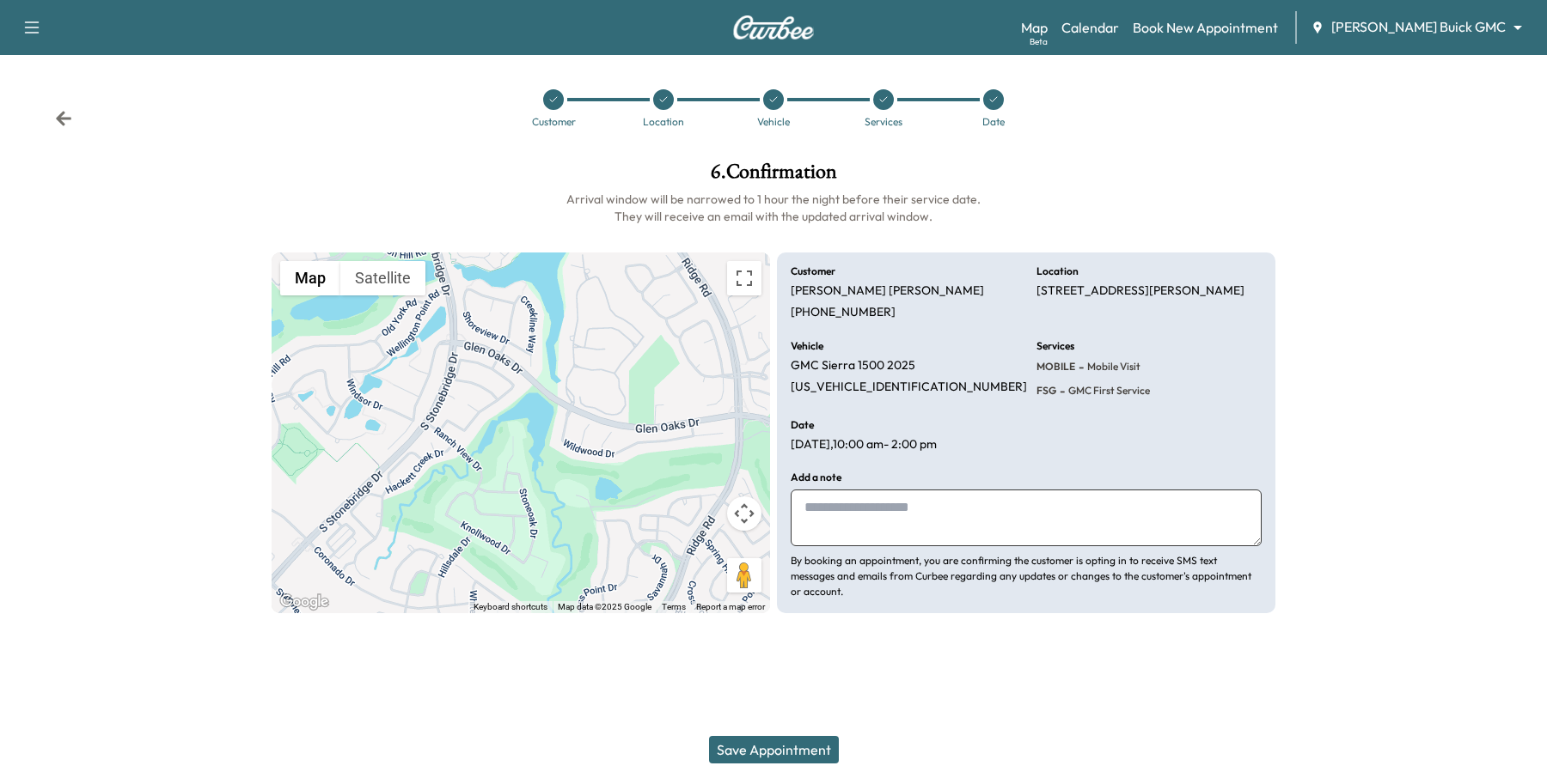
click at [764, 737] on button "Save Appointment" at bounding box center [773, 750] width 129 height 28
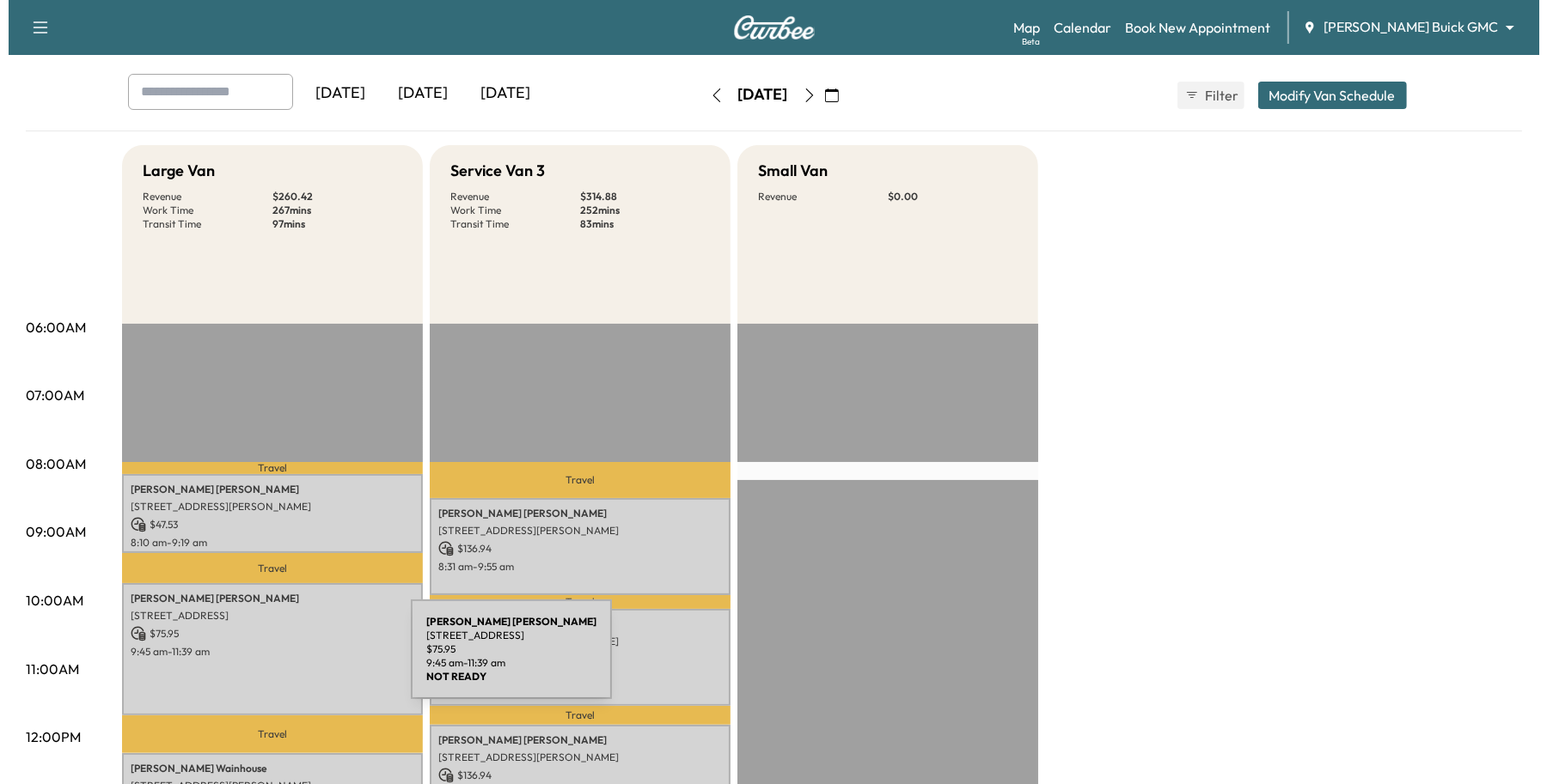
scroll to position [214, 0]
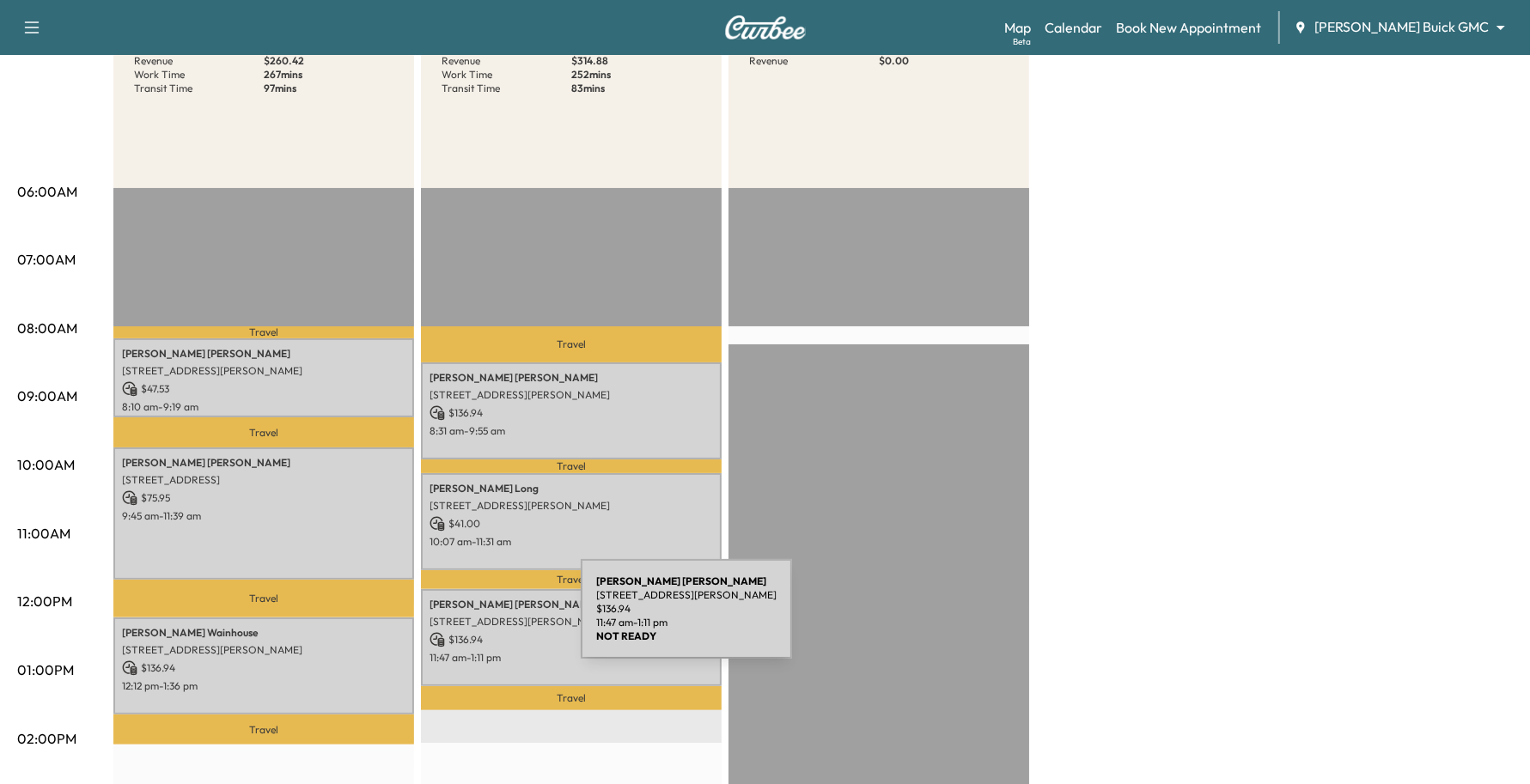
click at [452, 619] on p "[STREET_ADDRESS][PERSON_NAME]" at bounding box center [571, 622] width 284 height 14
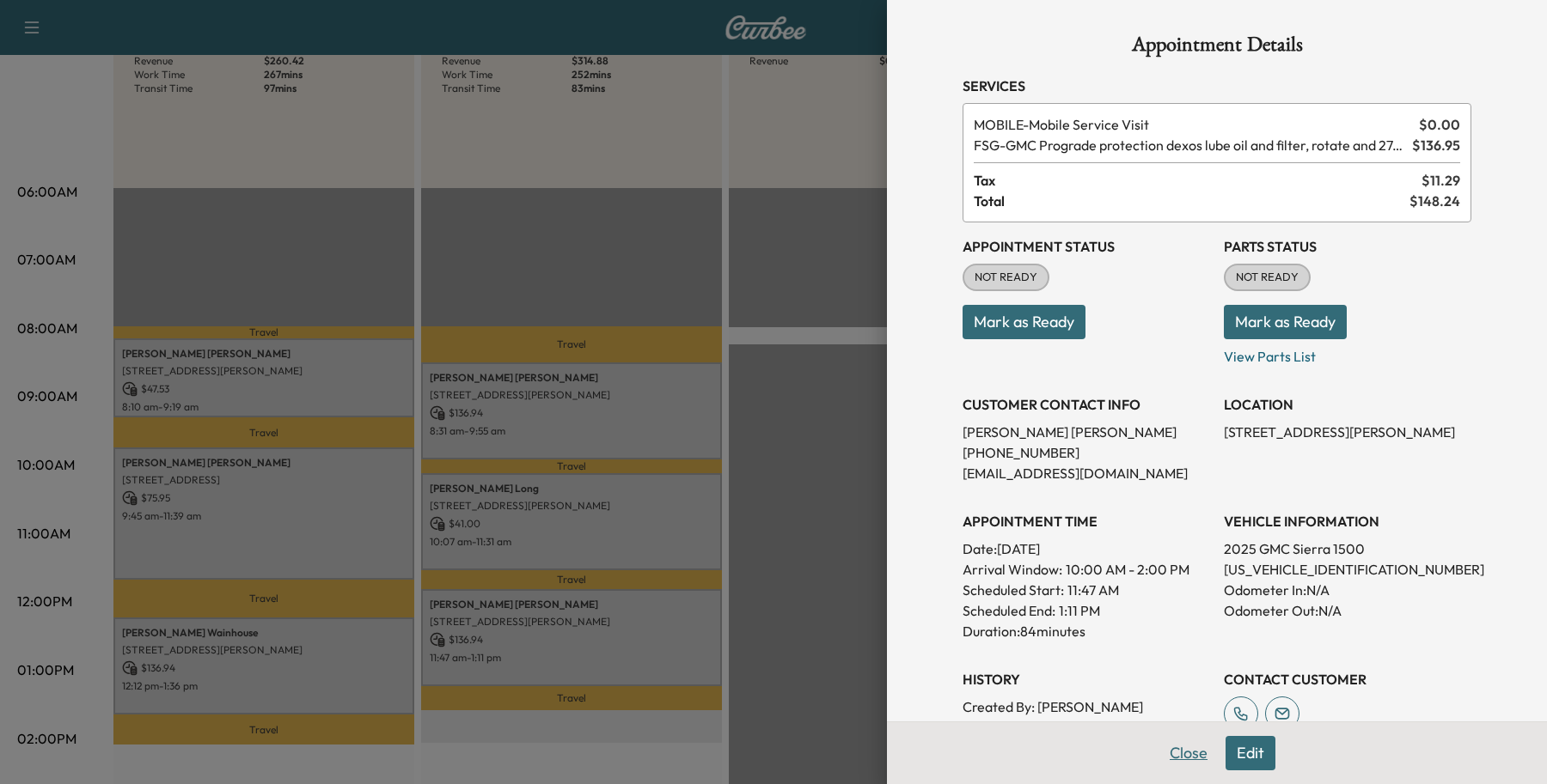
click at [1162, 748] on button "Close" at bounding box center [1188, 754] width 60 height 35
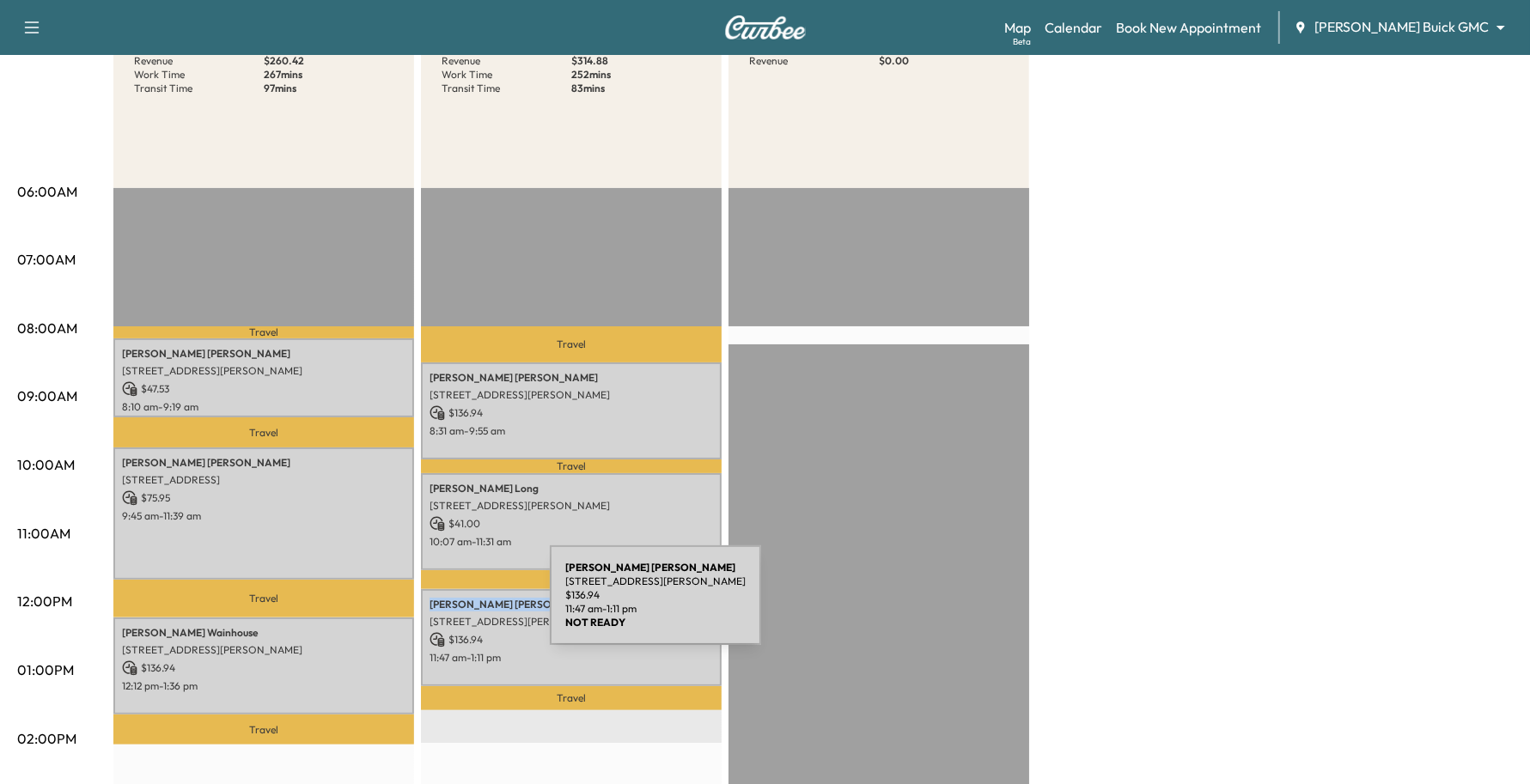
drag, startPoint x: 492, startPoint y: 598, endPoint x: 421, endPoint y: 606, distance: 71.4
click at [421, 606] on div "[PERSON_NAME] [STREET_ADDRESS][PERSON_NAME] $ 136.94 11:47 am - 1:11 pm" at bounding box center [571, 638] width 300 height 97
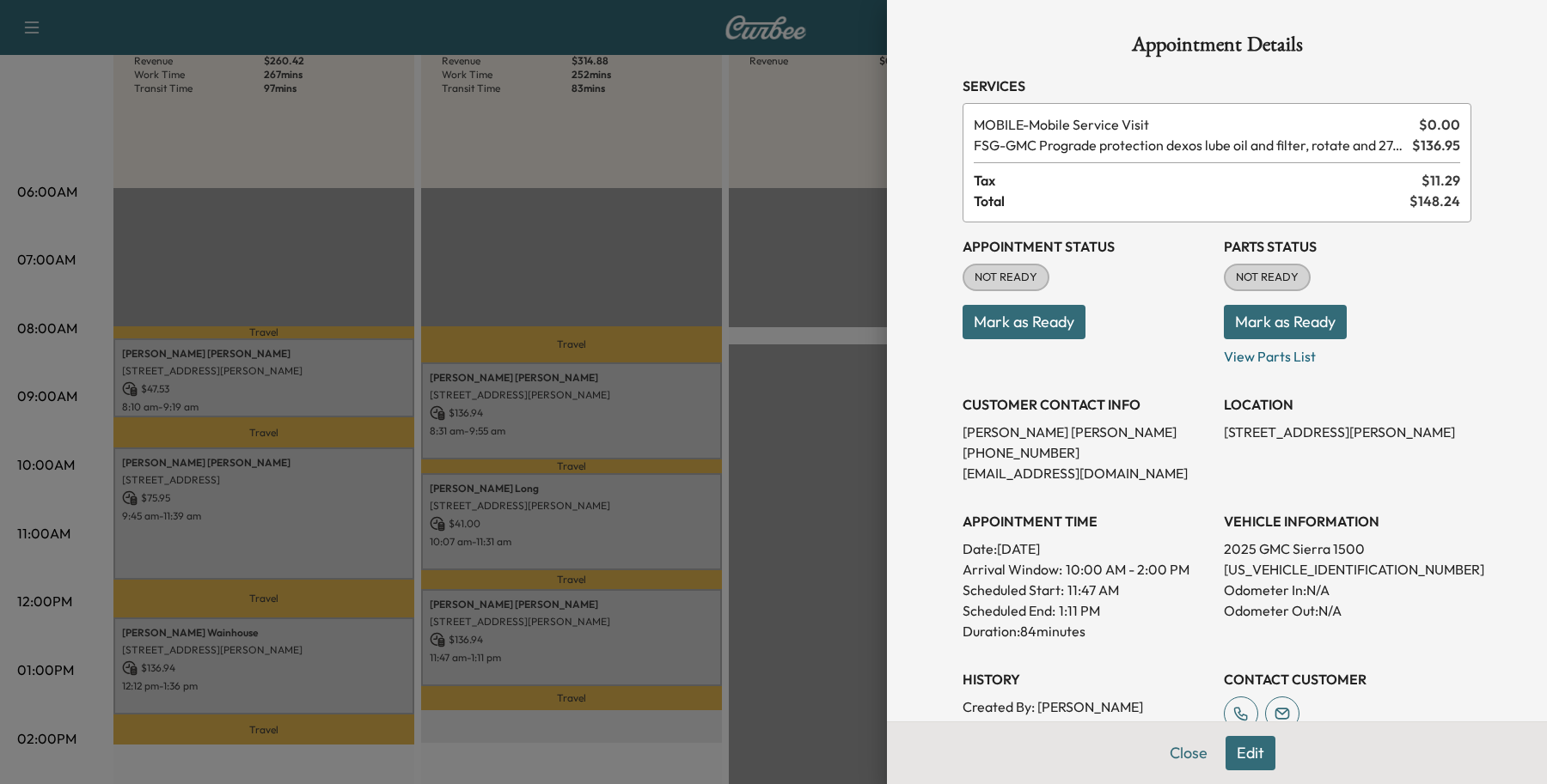
click at [1051, 427] on p "[PERSON_NAME]" at bounding box center [1086, 432] width 248 height 21
click at [1024, 424] on p "[PERSON_NAME]" at bounding box center [1086, 432] width 248 height 21
click at [1025, 425] on p "[PERSON_NAME]" at bounding box center [1086, 432] width 248 height 21
click at [1024, 432] on p "[PERSON_NAME]" at bounding box center [1086, 432] width 248 height 21
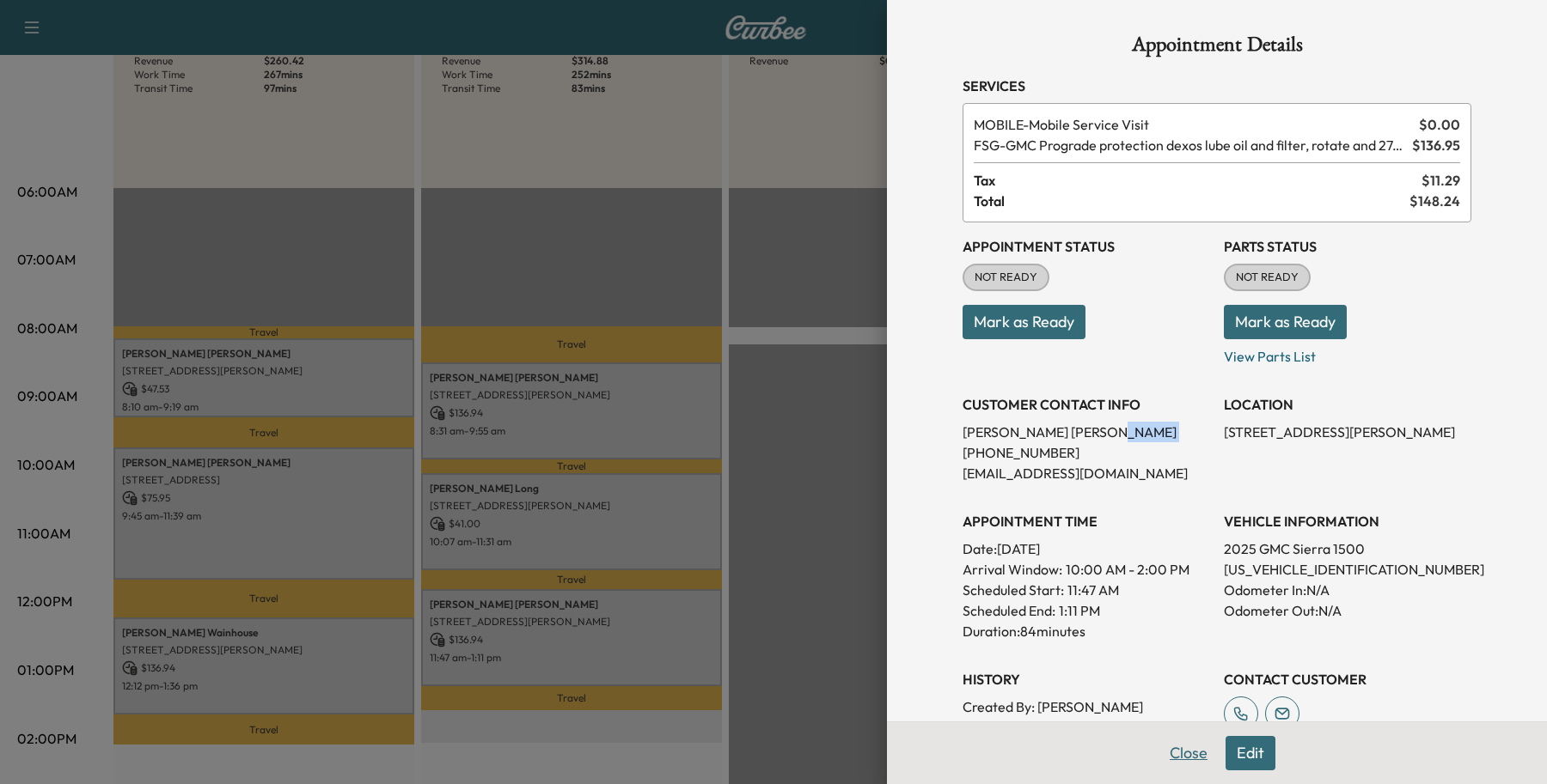
click at [1181, 737] on button "Close" at bounding box center [1188, 754] width 60 height 35
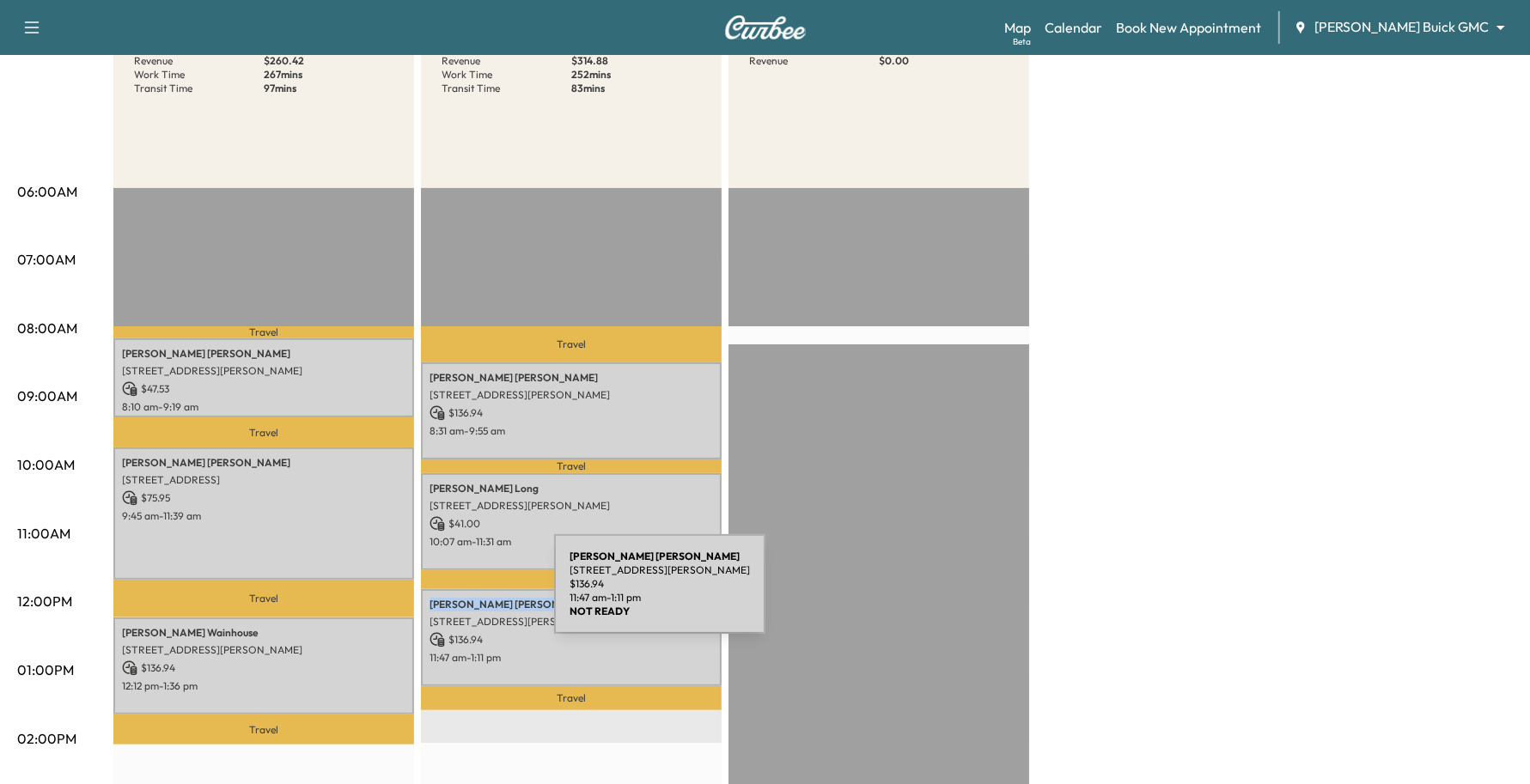
drag, startPoint x: 499, startPoint y: 593, endPoint x: 425, endPoint y: 595, distance: 74.0
click at [425, 595] on div "[PERSON_NAME] [STREET_ADDRESS][PERSON_NAME] $ 136.94 11:47 am - 1:11 pm" at bounding box center [571, 638] width 300 height 97
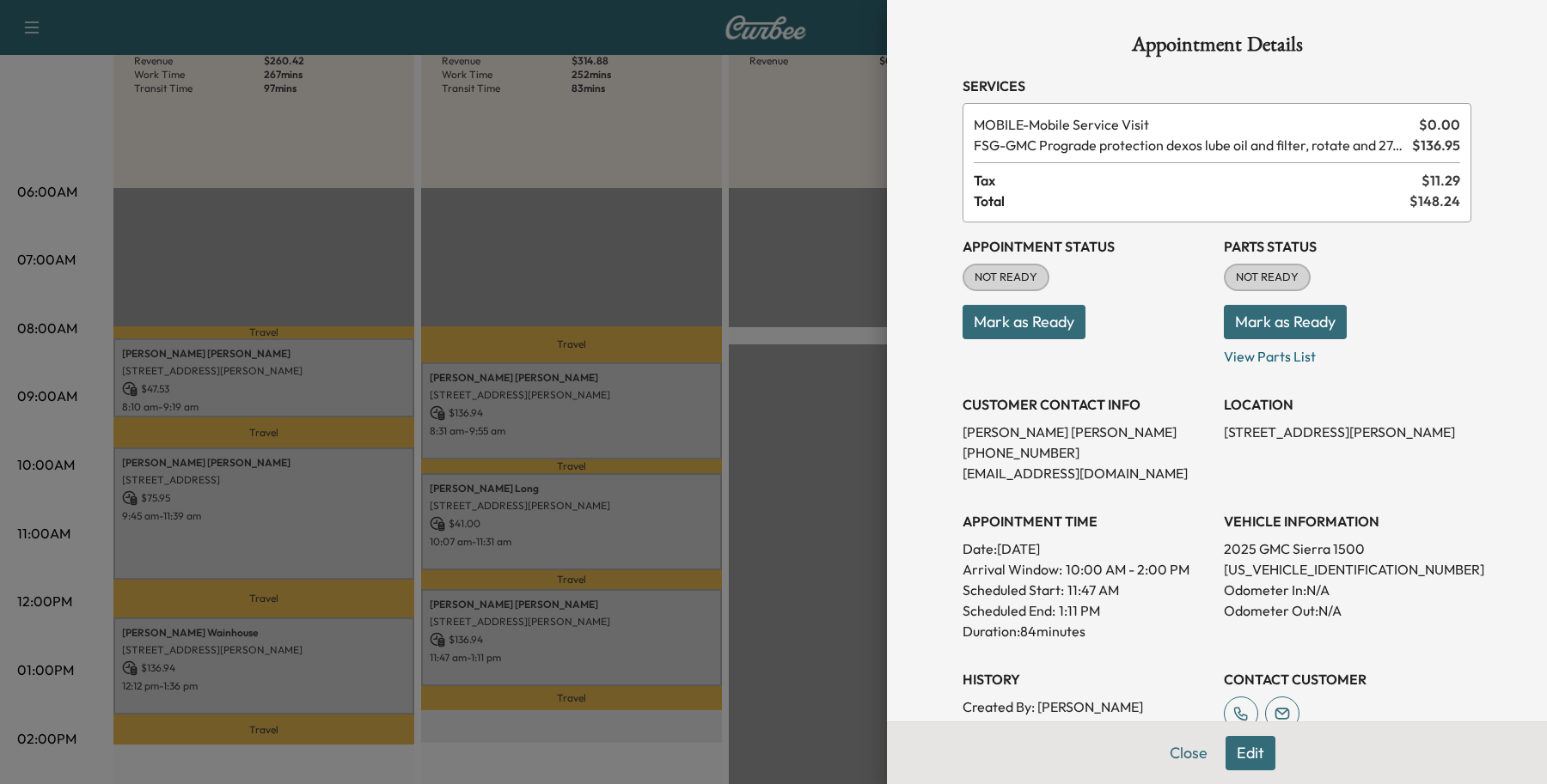
drag, startPoint x: 426, startPoint y: 594, endPoint x: 1031, endPoint y: 427, distance: 627.6
click at [1031, 427] on p "[PERSON_NAME]" at bounding box center [1086, 432] width 248 height 21
drag, startPoint x: 1031, startPoint y: 427, endPoint x: 939, endPoint y: 418, distance: 92.4
click at [942, 418] on div "Appointment Details Services MOBILE - Mobile Service Visit $ 0.00 FSG - GMC Pro…" at bounding box center [1216, 494] width 550 height 989
drag, startPoint x: 978, startPoint y: 418, endPoint x: 989, endPoint y: 432, distance: 17.8
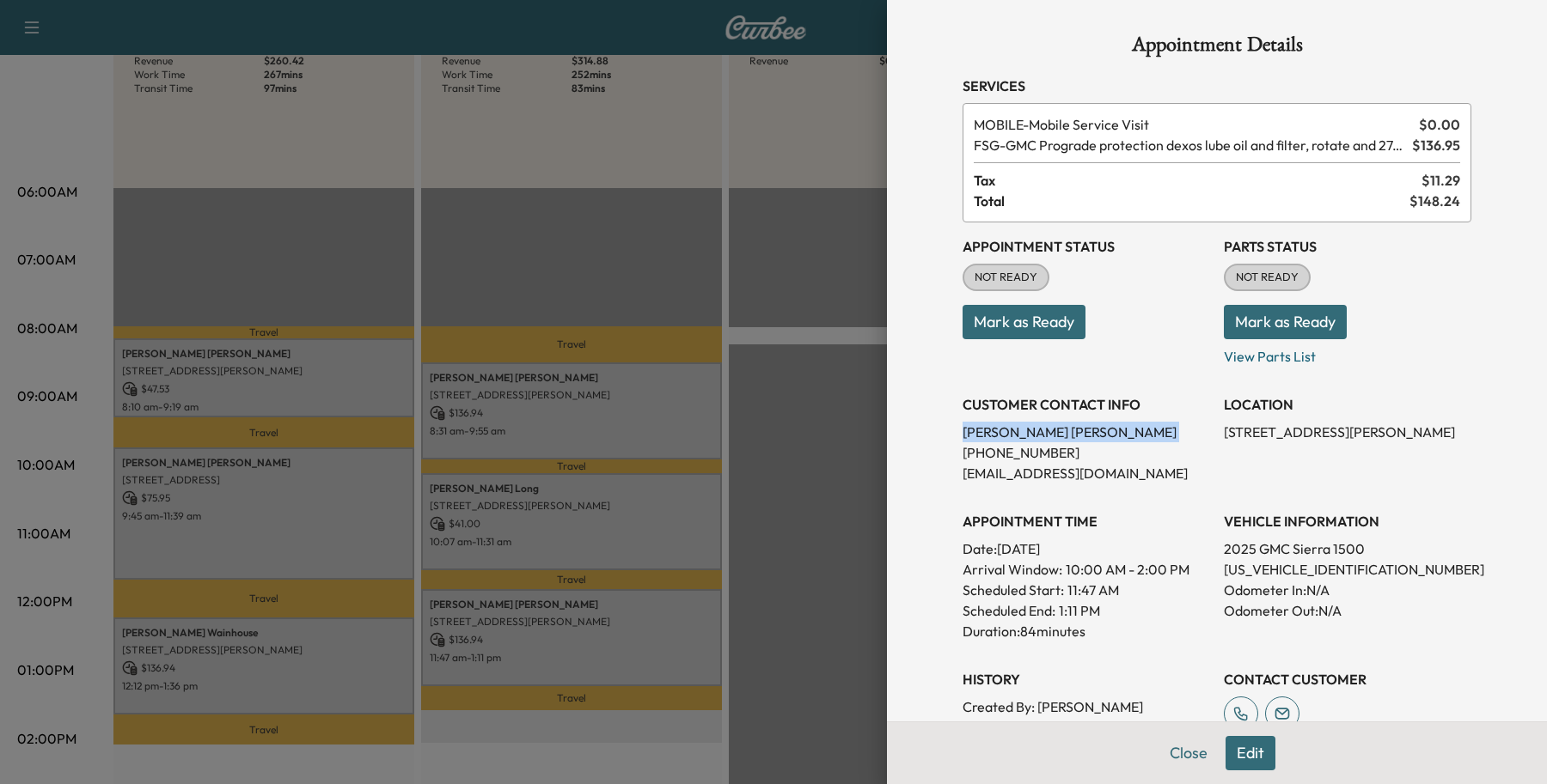
click at [989, 432] on p "[PERSON_NAME]" at bounding box center [1086, 432] width 248 height 21
copy p "[PERSON_NAME]"
